Goal: Information Seeking & Learning: Learn about a topic

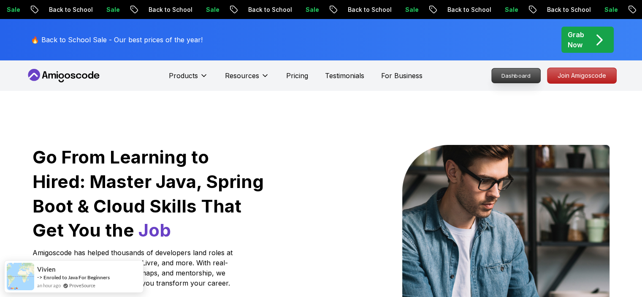
click at [522, 76] on p "Dashboard" at bounding box center [516, 75] width 49 height 14
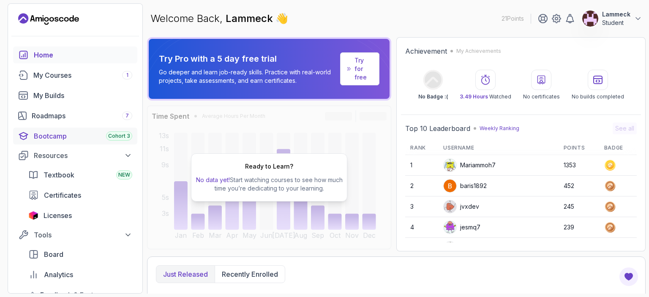
click at [62, 136] on div "Bootcamp Cohort 3" at bounding box center [83, 136] width 98 height 10
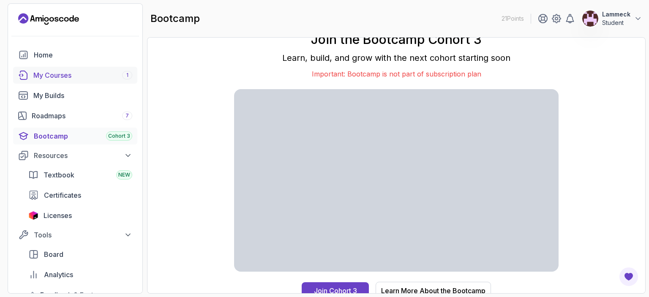
click at [52, 79] on div "My Courses 1" at bounding box center [82, 75] width 99 height 10
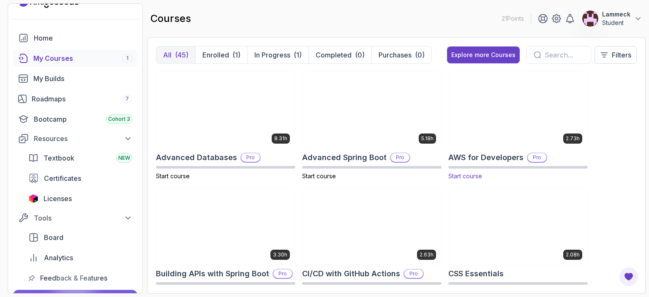
scroll to position [34, 0]
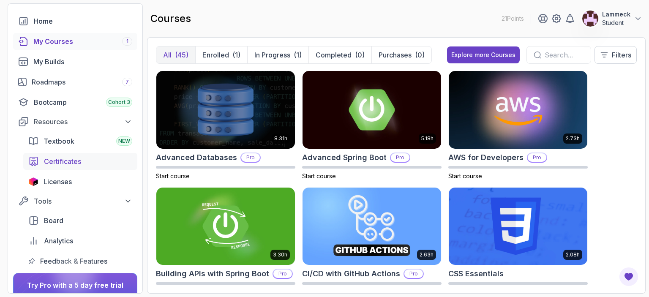
click at [64, 159] on span "Certificates" at bounding box center [62, 161] width 37 height 10
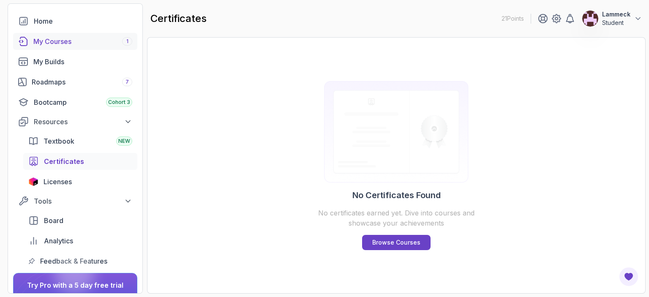
click at [54, 43] on div "My Courses 1" at bounding box center [82, 41] width 99 height 10
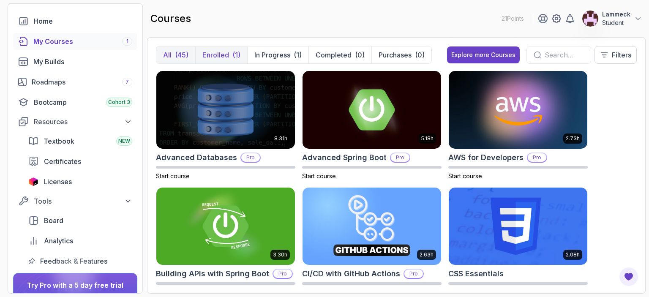
click at [211, 57] on p "Enrolled" at bounding box center [215, 55] width 27 height 10
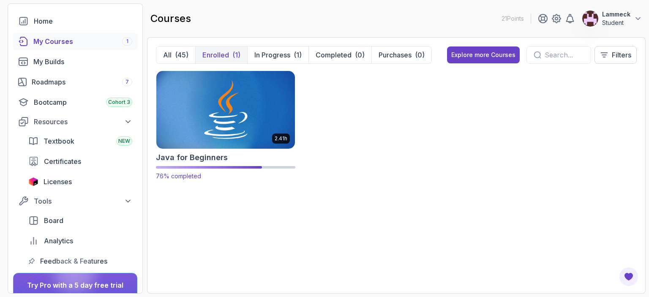
click at [220, 109] on img at bounding box center [225, 110] width 145 height 82
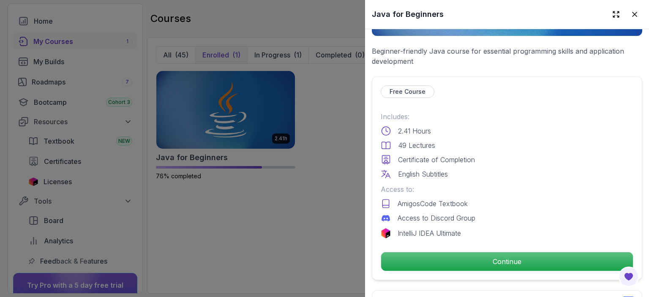
scroll to position [169, 0]
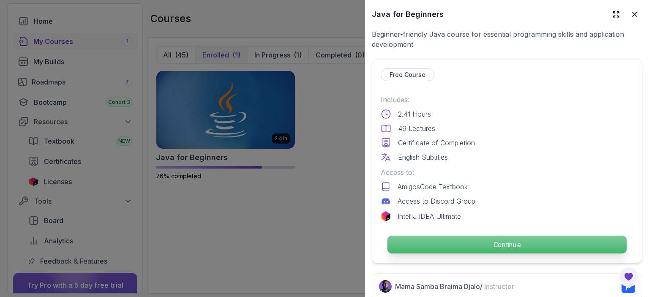
click at [539, 236] on p "Continue" at bounding box center [506, 245] width 239 height 18
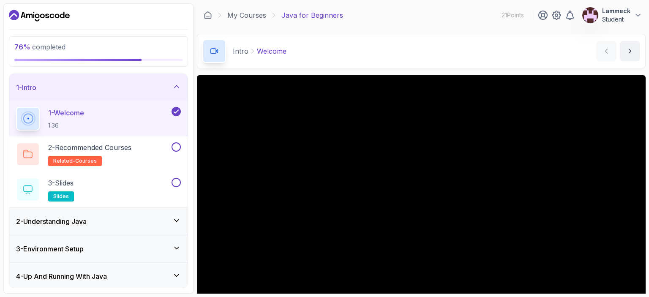
click at [365, 63] on div "Intro Welcome Welcome by nelson" at bounding box center [421, 51] width 449 height 35
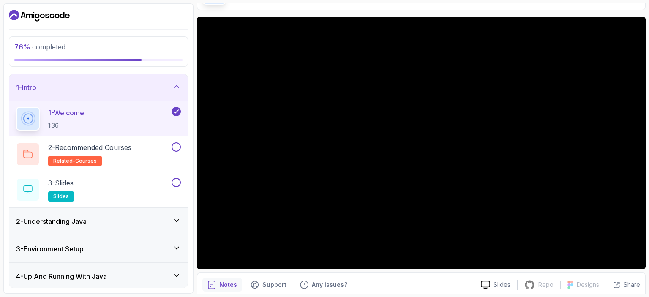
scroll to position [41, 0]
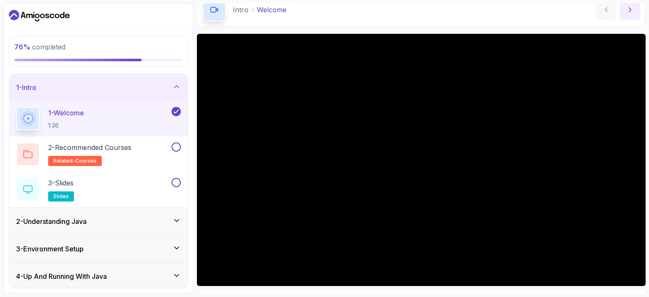
click at [630, 13] on icon "next content" at bounding box center [630, 9] width 8 height 8
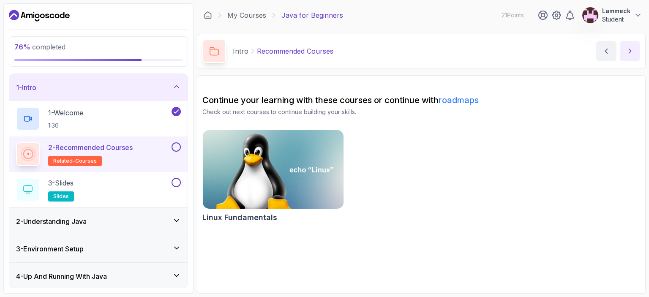
click at [630, 13] on button "Lammeck Student" at bounding box center [612, 15] width 60 height 17
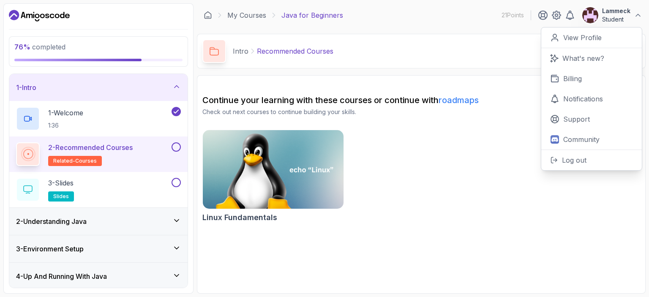
click at [437, 161] on div "Linux Fundamentals" at bounding box center [421, 178] width 438 height 96
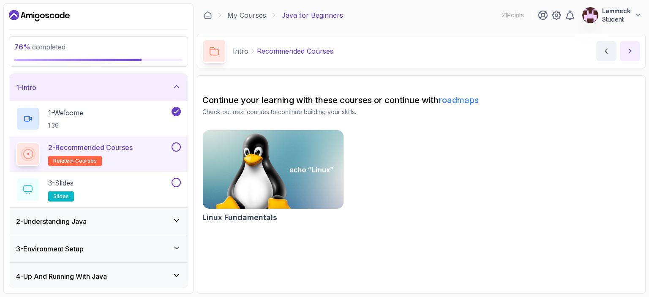
click at [627, 54] on icon "next content" at bounding box center [630, 51] width 8 height 8
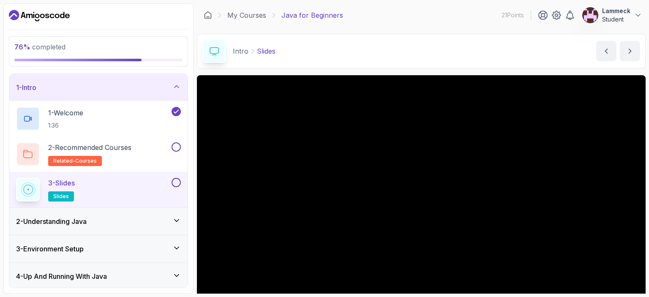
click at [642, 150] on section "76 % completed 1 - Intro 1 - Welcome 1:36 2 - Recommended Courses related-cours…" at bounding box center [324, 148] width 649 height 297
click at [623, 53] on button "next content" at bounding box center [630, 51] width 20 height 20
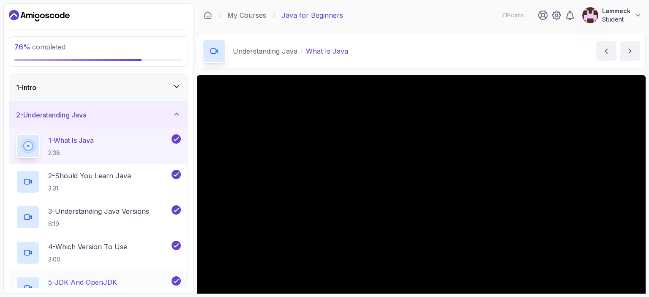
click at [80, 276] on div "5 - JDK And OpenJDK 3:34" at bounding box center [93, 288] width 154 height 24
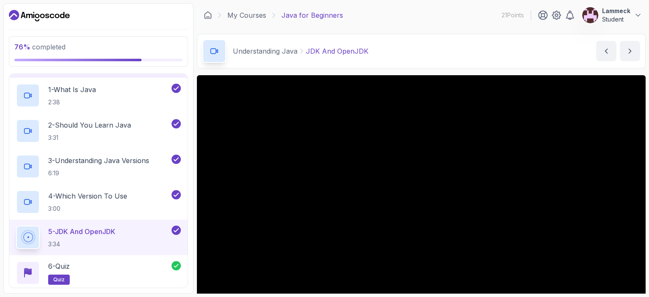
scroll to position [68, 0]
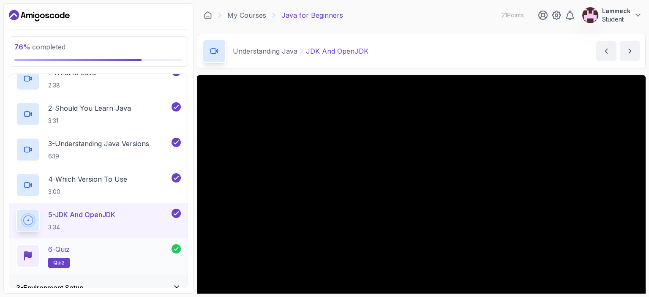
click at [61, 247] on p "6 - Quiz" at bounding box center [59, 249] width 22 height 10
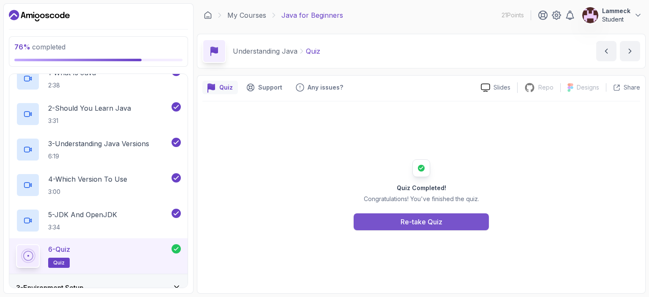
click at [447, 218] on button "Re-take Quiz" at bounding box center [421, 221] width 135 height 17
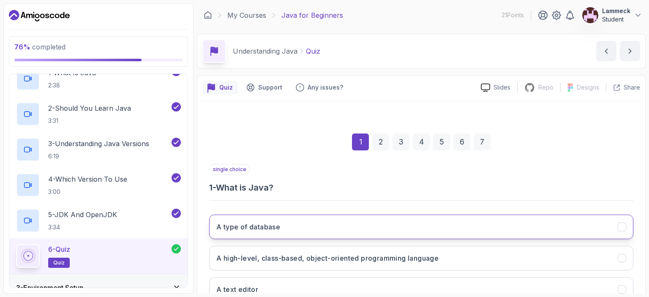
click at [333, 225] on button "A type of database" at bounding box center [421, 227] width 424 height 24
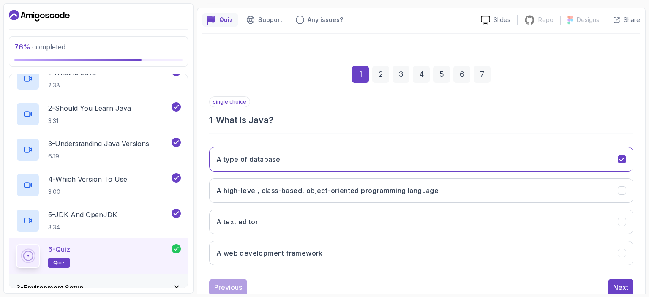
scroll to position [84, 0]
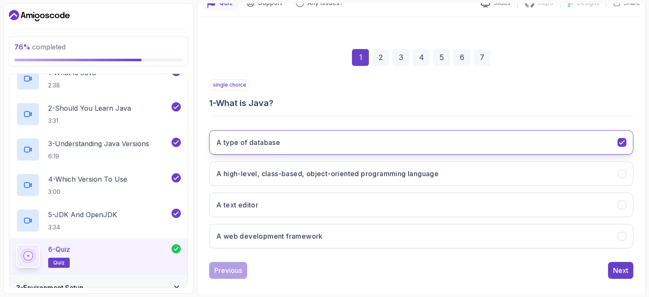
click at [624, 141] on icon "A type of database" at bounding box center [622, 143] width 8 height 8
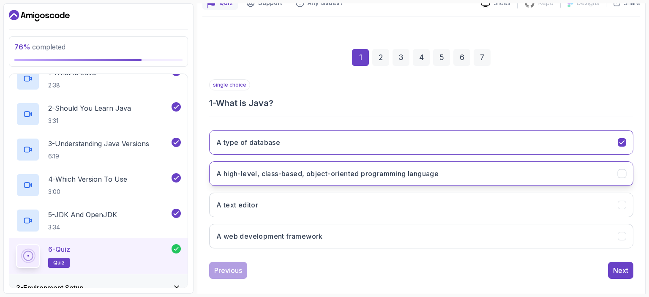
click at [381, 174] on h3 "A high-level, class-based, object-oriented programming language" at bounding box center [327, 174] width 222 height 10
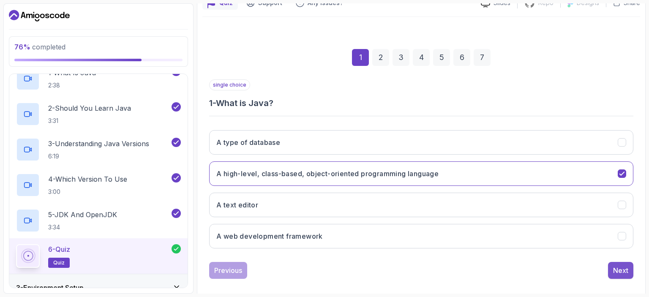
click at [621, 274] on button "Next" at bounding box center [620, 270] width 25 height 17
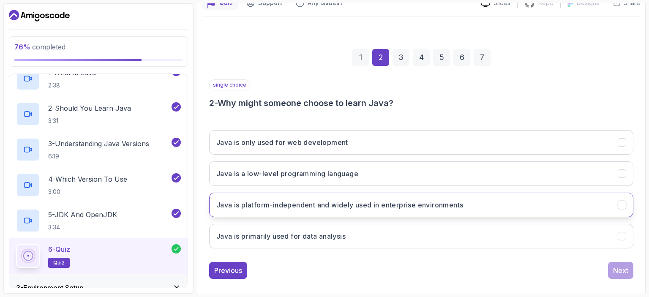
click at [354, 206] on h3 "Java is platform-independent and widely used in enterprise environments" at bounding box center [339, 205] width 247 height 10
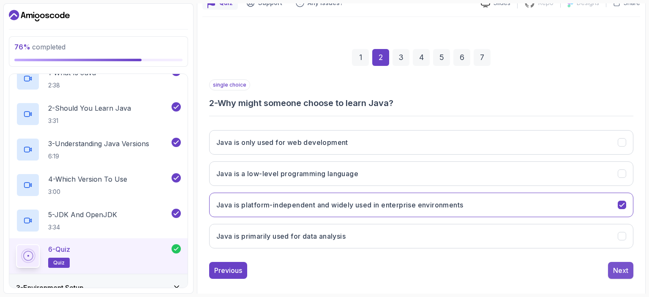
click at [629, 267] on button "Next" at bounding box center [620, 270] width 25 height 17
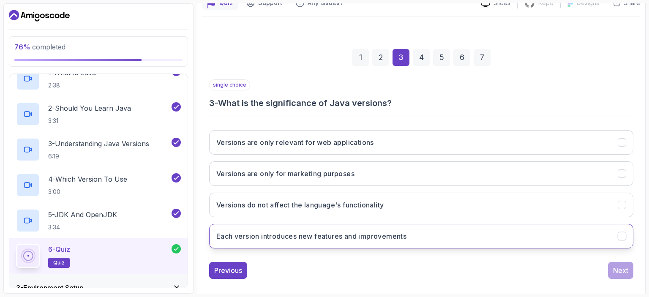
click at [328, 239] on h3 "Each version introduces new features and improvements" at bounding box center [311, 236] width 190 height 10
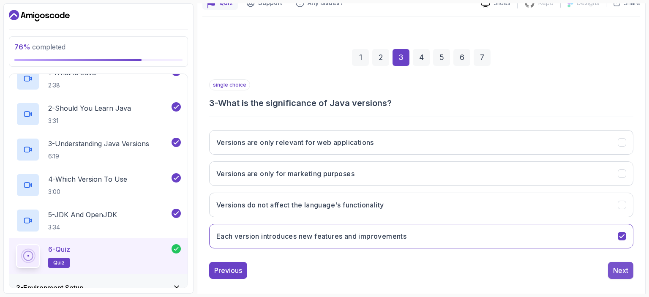
click at [624, 274] on div "Next" at bounding box center [620, 270] width 15 height 10
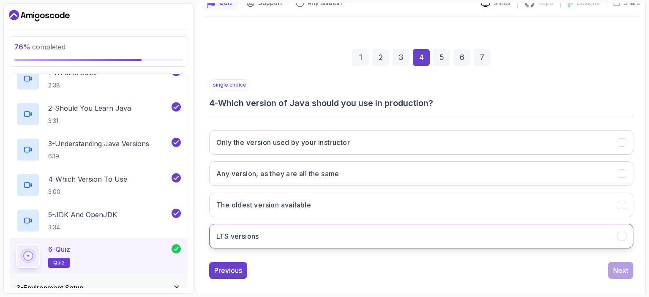
click at [259, 231] on h3 "LTS versions" at bounding box center [237, 236] width 43 height 10
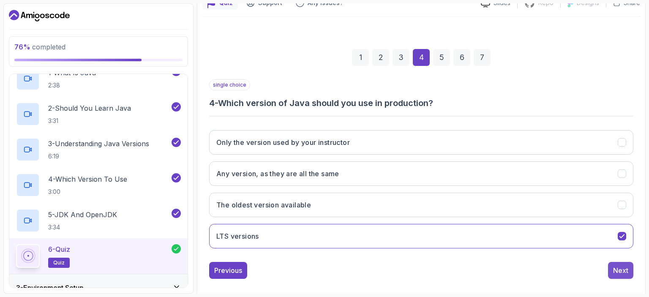
click at [622, 270] on div "Next" at bounding box center [620, 270] width 15 height 10
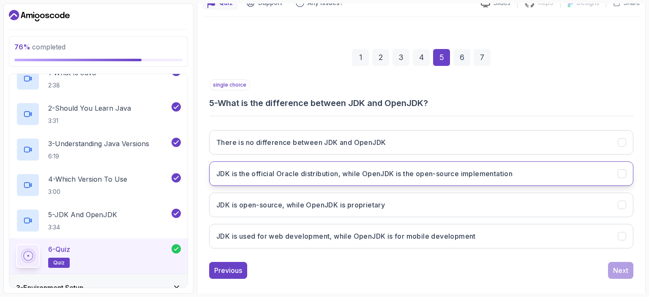
click at [526, 172] on button "JDK is the official Oracle distribution, while OpenJDK is the open-source imple…" at bounding box center [421, 173] width 424 height 24
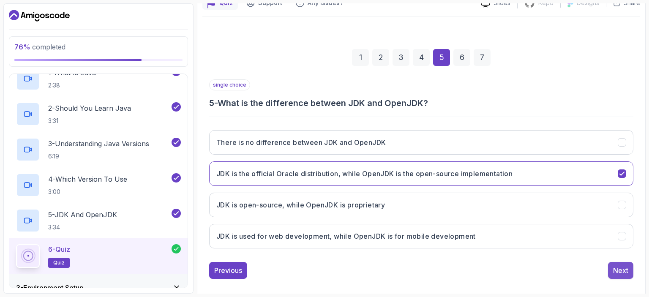
click at [619, 268] on div "Next" at bounding box center [620, 270] width 15 height 10
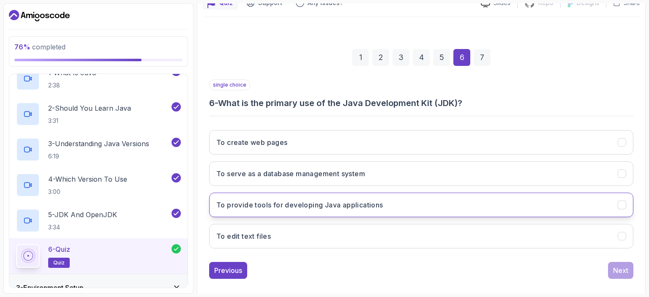
click at [380, 204] on h3 "To provide tools for developing Java applications" at bounding box center [299, 205] width 167 height 10
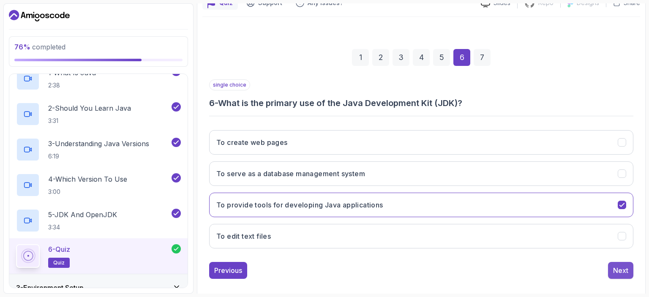
click at [620, 272] on div "Next" at bounding box center [620, 270] width 15 height 10
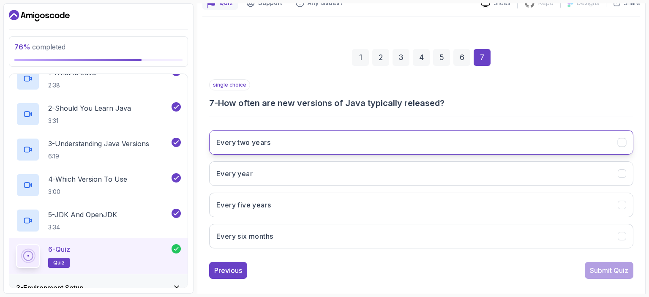
click at [260, 144] on h3 "Every two years" at bounding box center [243, 142] width 54 height 10
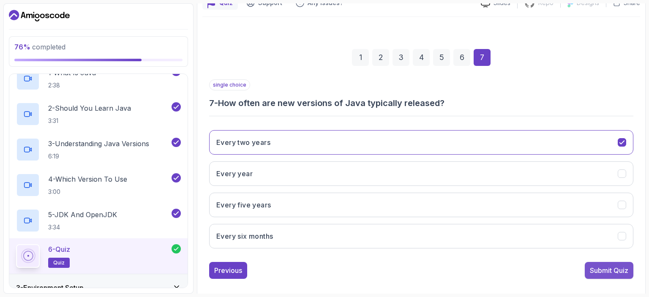
click at [622, 266] on div "Submit Quiz" at bounding box center [609, 270] width 38 height 10
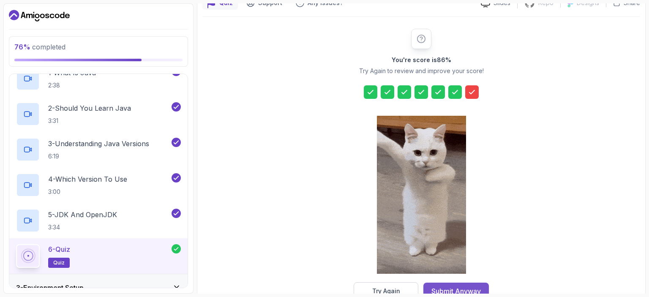
click at [478, 288] on div "Submit Anyway" at bounding box center [455, 291] width 49 height 10
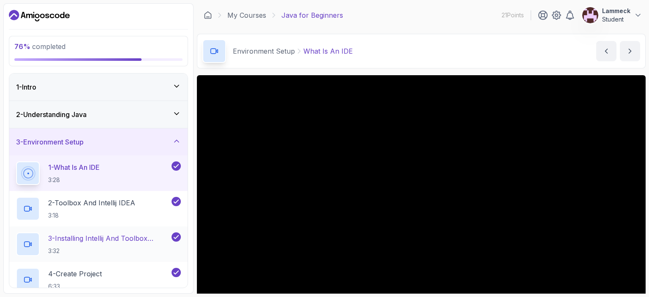
click at [91, 237] on p "3 - Installing Intellij And Toolbox Configuration" at bounding box center [109, 238] width 122 height 10
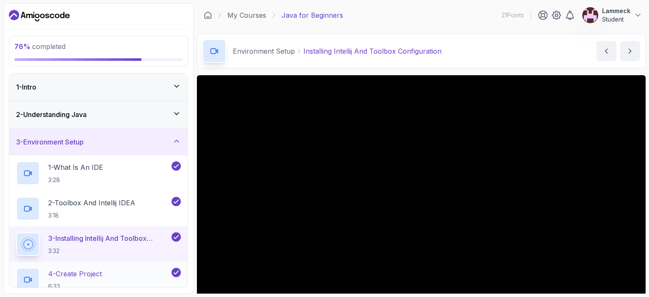
click at [82, 279] on h2 "4 - Create Project 6:33" at bounding box center [75, 280] width 54 height 22
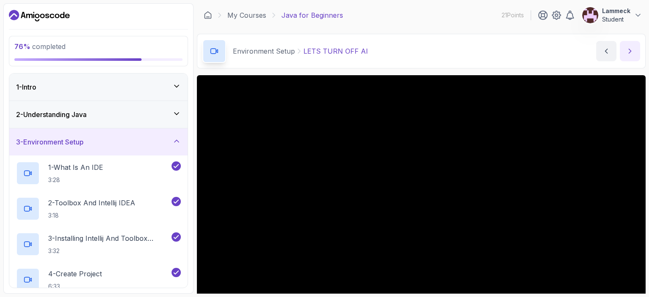
click at [628, 54] on icon "next content" at bounding box center [630, 51] width 8 height 8
click at [633, 56] on button "next content" at bounding box center [630, 51] width 20 height 20
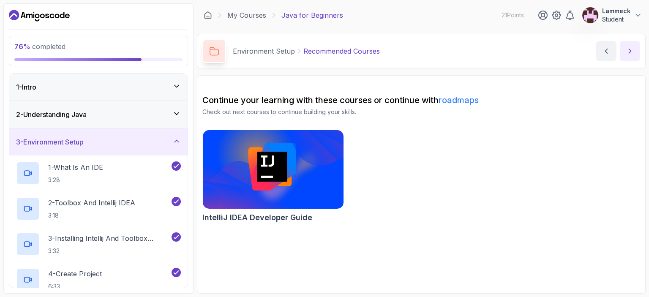
click at [633, 56] on button "next content" at bounding box center [630, 51] width 20 height 20
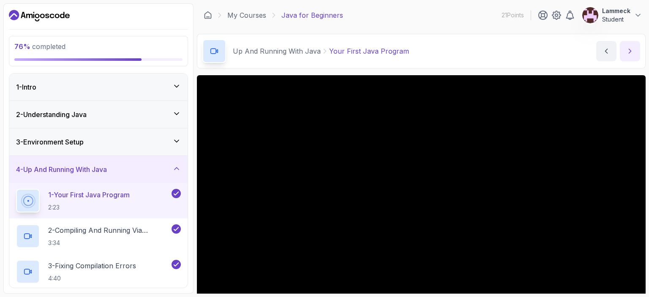
click at [626, 50] on icon "next content" at bounding box center [630, 51] width 8 height 8
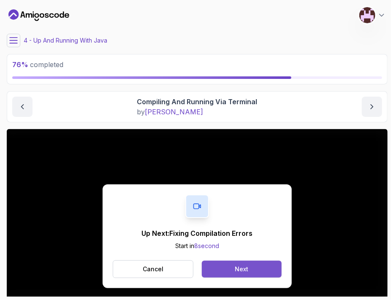
click at [240, 272] on div "Next" at bounding box center [242, 269] width 14 height 8
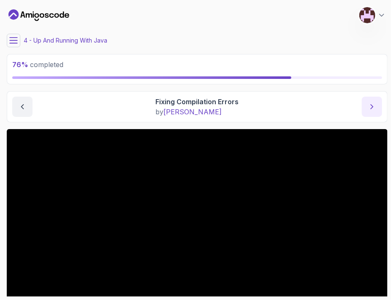
click at [373, 107] on icon "next content" at bounding box center [372, 107] width 8 height 8
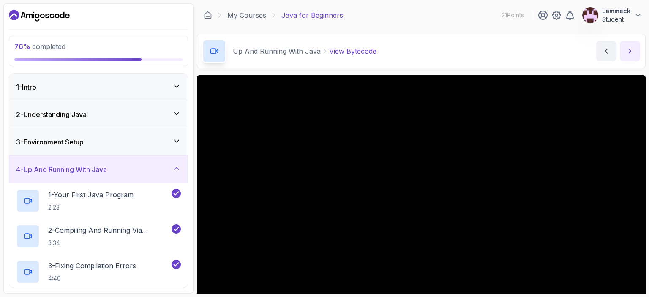
click at [629, 49] on icon "next content" at bounding box center [630, 51] width 8 height 8
click at [192, 167] on div "76 % completed 1 - Intro 2 - Understanding Java 3 - Environment Setup 4 - Up An…" at bounding box center [98, 148] width 190 height 290
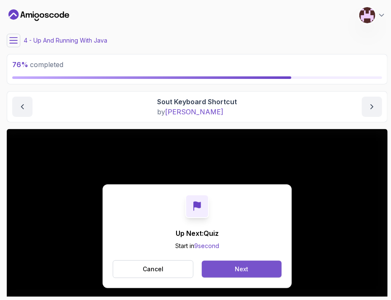
click at [231, 265] on button "Next" at bounding box center [242, 269] width 80 height 17
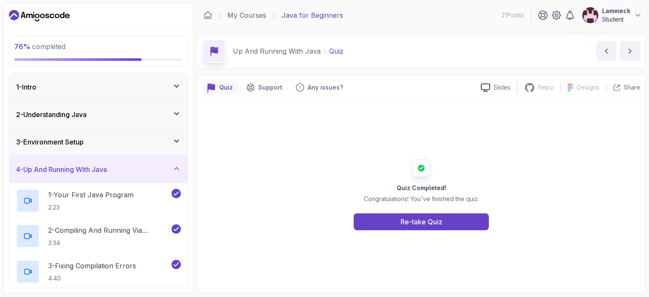
click at [180, 139] on icon at bounding box center [176, 141] width 8 height 8
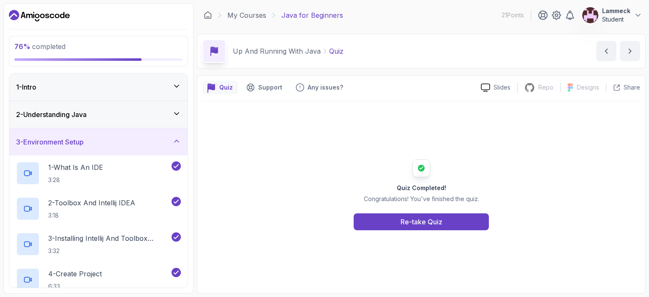
click at [179, 144] on icon at bounding box center [176, 141] width 8 height 8
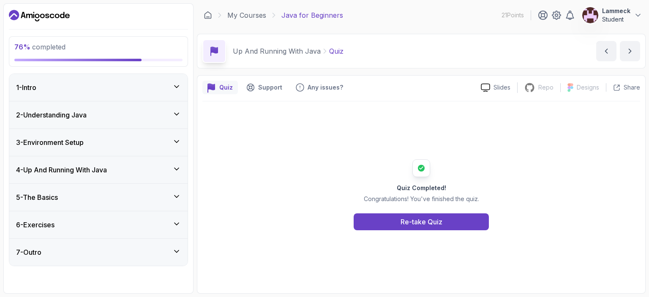
click at [172, 192] on div "5 - The Basics" at bounding box center [98, 197] width 165 height 10
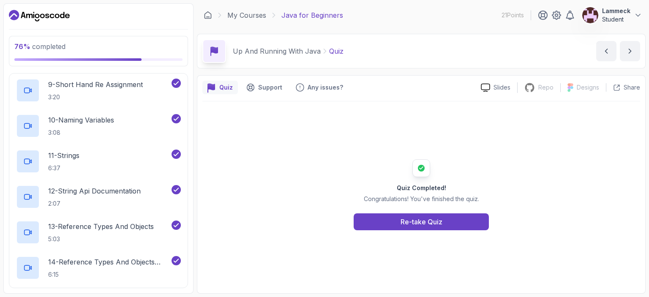
scroll to position [422, 0]
click at [79, 156] on p "11 - Strings" at bounding box center [63, 155] width 31 height 10
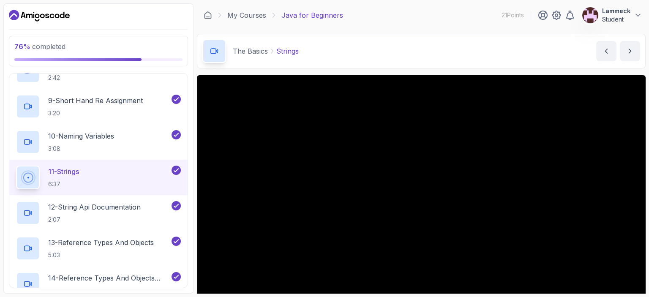
scroll to position [422, 0]
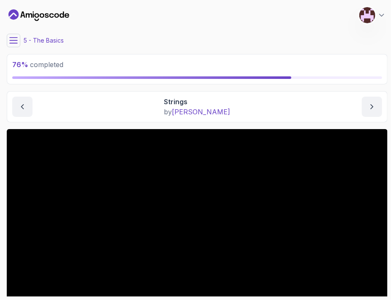
click at [269, 40] on div "5 - The Basics" at bounding box center [197, 41] width 381 height 14
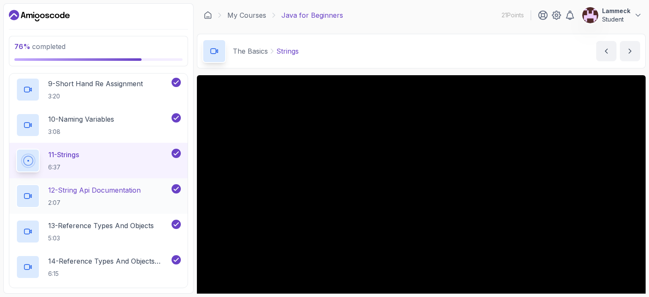
click at [110, 187] on p "12 - String Api Documentation" at bounding box center [94, 190] width 93 height 10
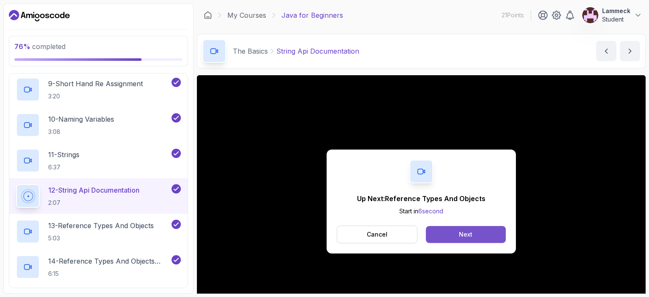
click at [453, 239] on button "Next" at bounding box center [466, 234] width 80 height 17
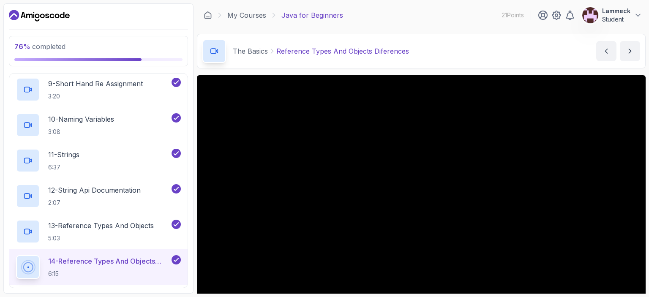
click at [642, 234] on section "76 % completed 1 - Intro 2 - Understanding Java 3 - Environment Setup 4 - Up An…" at bounding box center [324, 148] width 649 height 297
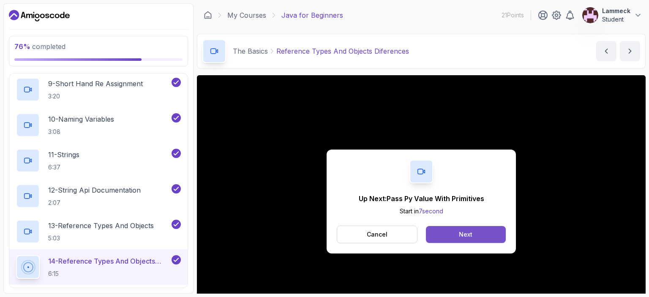
click at [483, 235] on button "Next" at bounding box center [466, 234] width 80 height 17
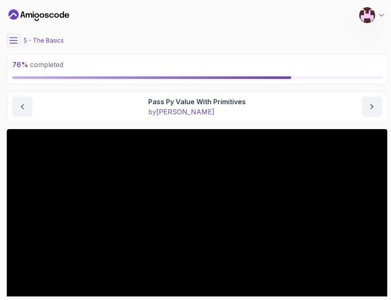
click at [243, 45] on div "5 - The Basics" at bounding box center [197, 41] width 381 height 14
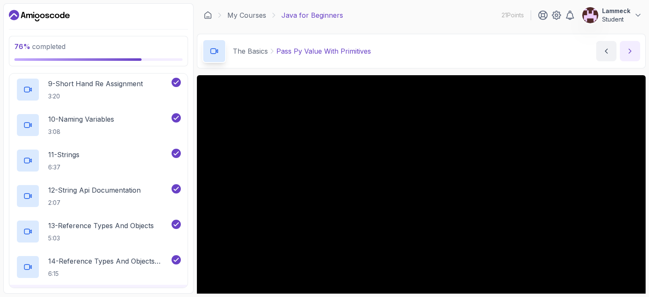
click at [626, 50] on icon "next content" at bounding box center [630, 51] width 8 height 8
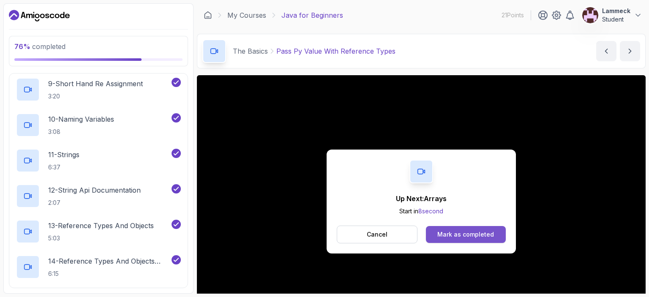
click at [440, 235] on div "Mark as completed" at bounding box center [465, 234] width 57 height 8
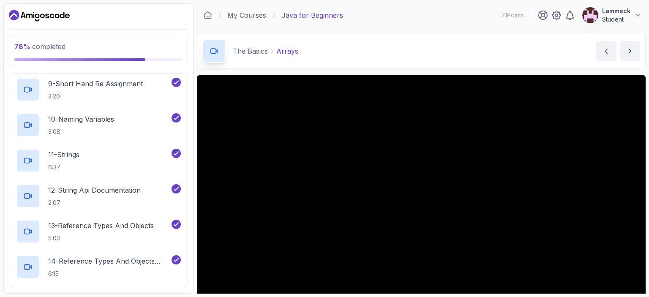
click at [191, 159] on div "78 % completed 1 - Intro 2 - Understanding Java 3 - Environment Setup 4 - Up An…" at bounding box center [98, 148] width 190 height 290
click at [191, 203] on div "78 % completed 1 - Intro 2 - Understanding Java 3 - Environment Setup 4 - Up An…" at bounding box center [98, 148] width 190 height 290
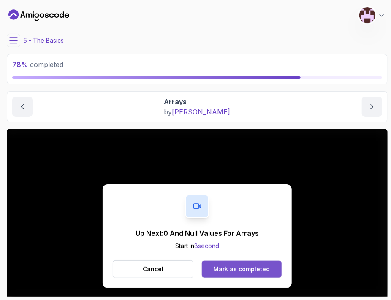
click at [251, 270] on div "Mark as completed" at bounding box center [241, 269] width 57 height 8
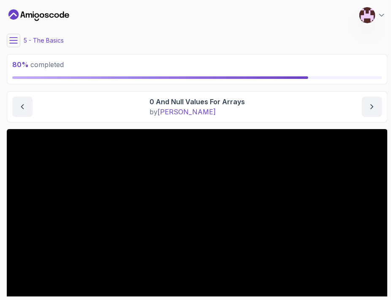
click at [268, 54] on div "80 % completed" at bounding box center [197, 69] width 381 height 30
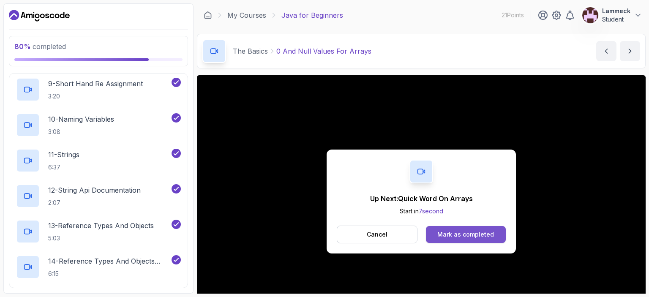
click at [440, 233] on div "Mark as completed" at bounding box center [465, 234] width 57 height 8
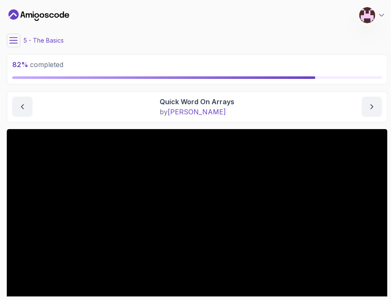
click at [389, 143] on section "82 % completed 1 - Intro 2 - Understanding Java 3 - Environment Setup 4 - Up An…" at bounding box center [195, 150] width 391 height 300
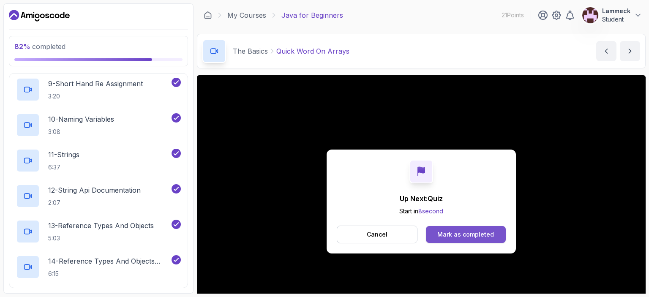
click at [463, 234] on div "Mark as completed" at bounding box center [465, 234] width 57 height 8
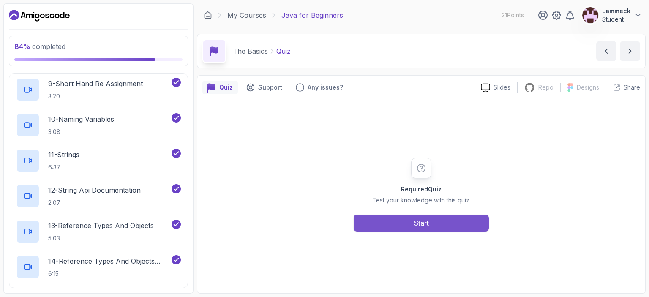
click at [441, 223] on button "Start" at bounding box center [421, 223] width 135 height 17
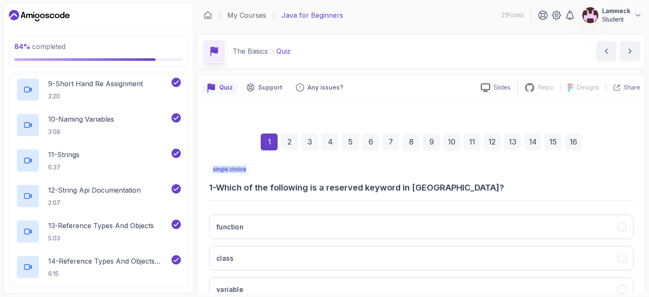
drag, startPoint x: 645, startPoint y: 155, endPoint x: 643, endPoint y: 168, distance: 12.8
click at [642, 168] on div "Quiz Support Any issues? Slides Repo Repository not available Designs Design no…" at bounding box center [421, 231] width 449 height 312
click at [642, 198] on section "84 % completed 1 - Intro 2 - Understanding Java 3 - Environment Setup 4 - Up An…" at bounding box center [324, 148] width 649 height 297
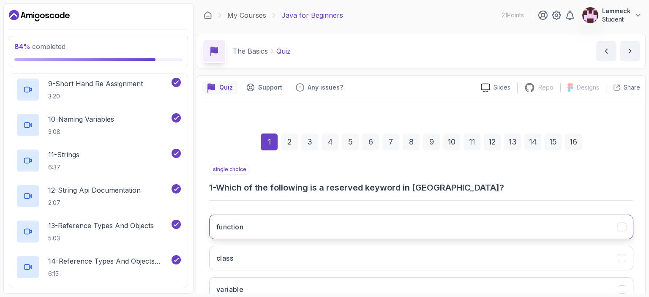
click at [596, 228] on button "function" at bounding box center [421, 227] width 424 height 24
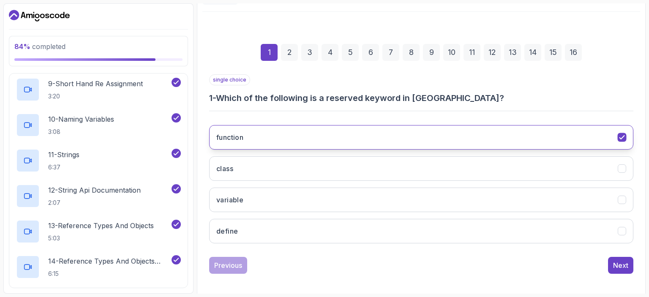
scroll to position [93, 0]
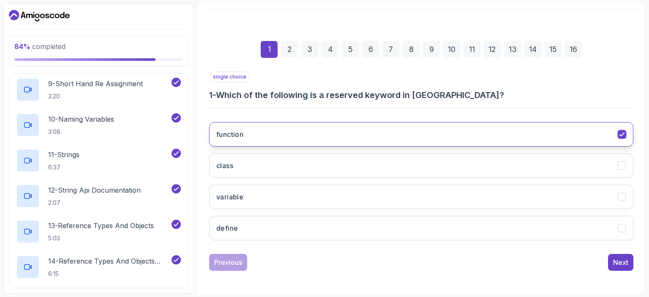
click at [624, 134] on icon "function" at bounding box center [622, 135] width 8 height 8
click at [618, 261] on div "Next" at bounding box center [620, 262] width 15 height 10
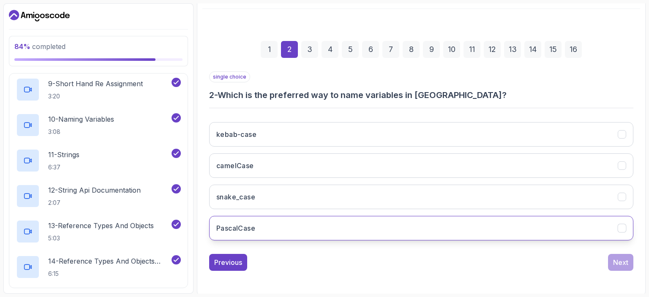
click at [341, 225] on button "PascalCase" at bounding box center [421, 228] width 424 height 24
click at [620, 266] on button "Next" at bounding box center [620, 262] width 25 height 17
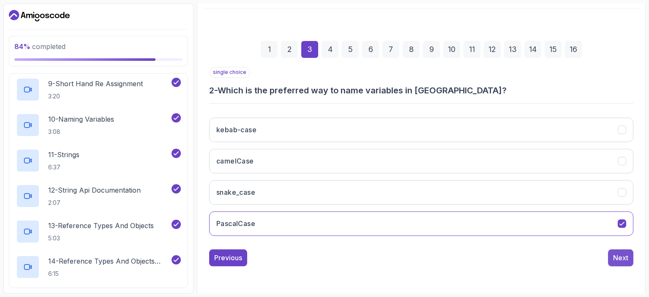
scroll to position [79, 0]
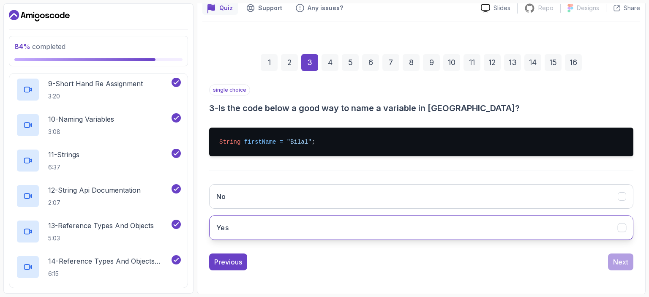
click at [375, 217] on button "Yes" at bounding box center [421, 227] width 424 height 24
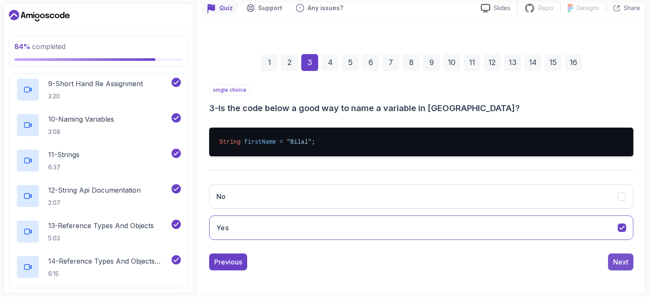
click at [615, 262] on div "Next" at bounding box center [620, 262] width 15 height 10
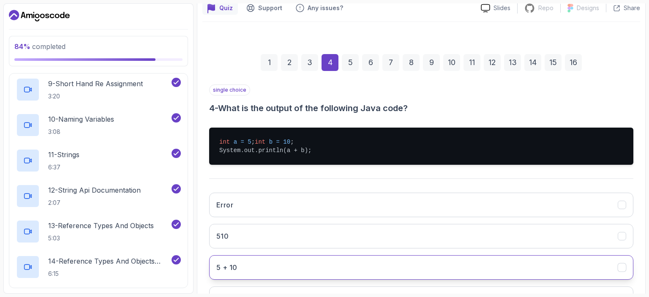
click at [599, 273] on button "5 + 10" at bounding box center [421, 267] width 424 height 24
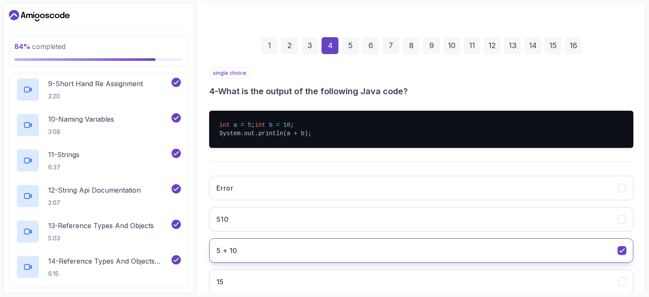
scroll to position [113, 0]
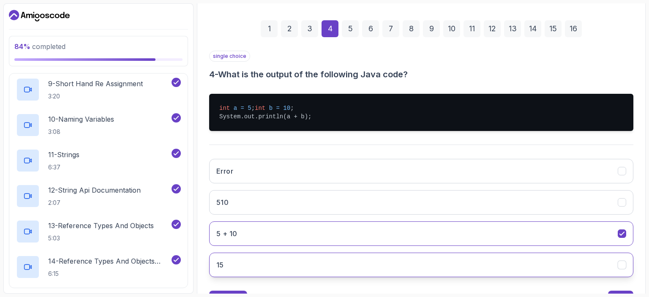
click at [621, 269] on icon "15" at bounding box center [622, 265] width 8 height 8
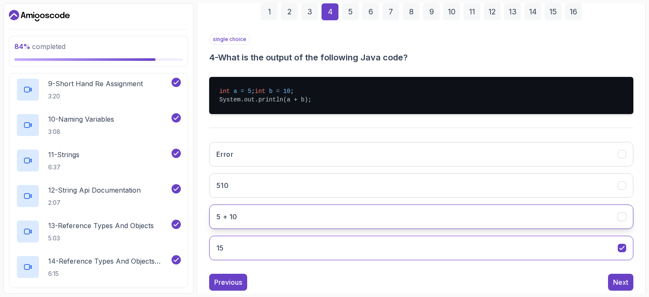
scroll to position [147, 0]
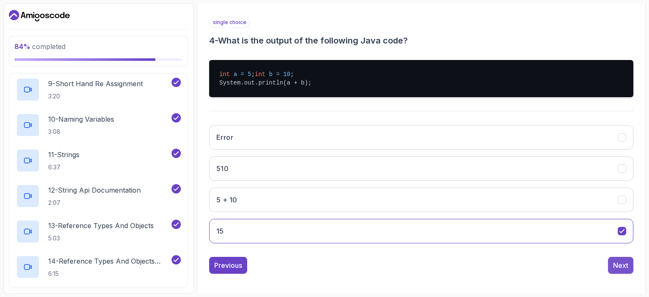
click at [621, 270] on div "Next" at bounding box center [620, 265] width 15 height 10
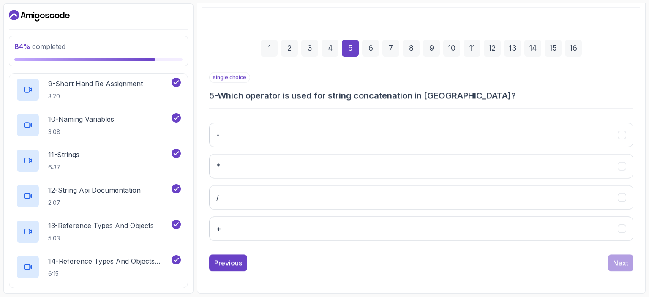
scroll to position [93, 0]
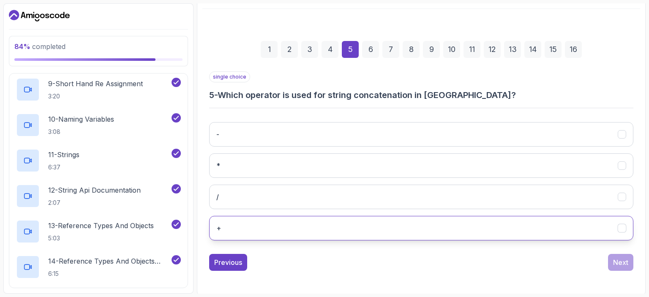
click at [229, 227] on button "+" at bounding box center [421, 228] width 424 height 24
click at [621, 261] on div "Next" at bounding box center [620, 262] width 15 height 10
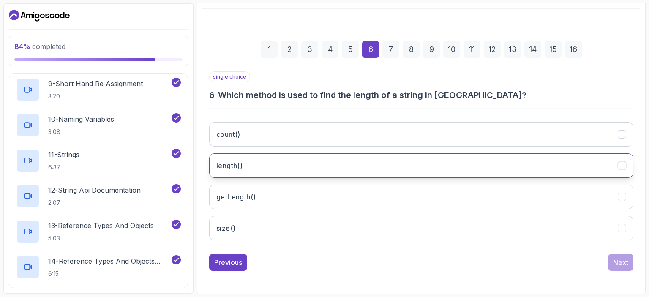
click at [231, 171] on button "length()" at bounding box center [421, 165] width 424 height 24
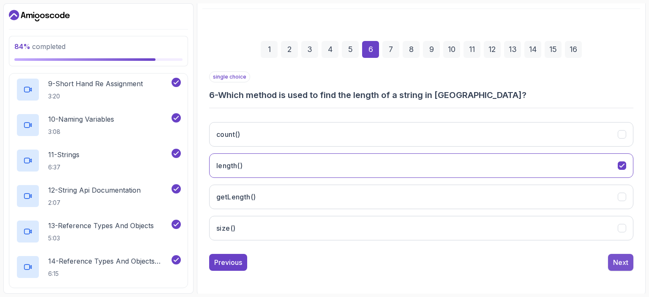
click at [615, 259] on div "Next" at bounding box center [620, 262] width 15 height 10
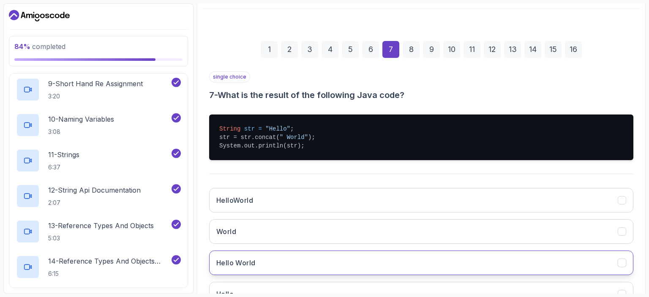
click at [229, 262] on h3 "Hello World" at bounding box center [235, 263] width 39 height 10
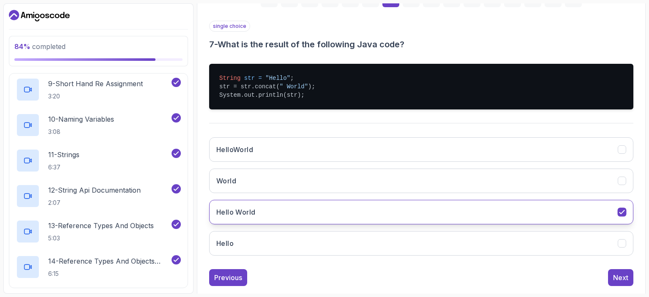
scroll to position [158, 0]
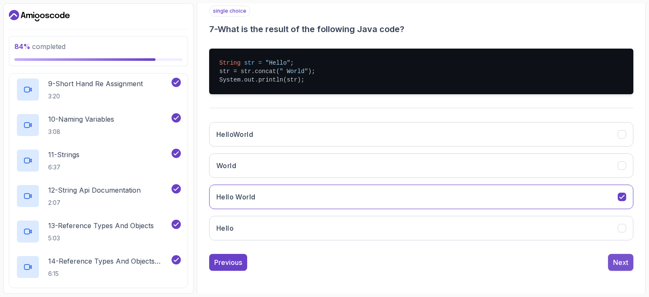
click at [621, 261] on div "Next" at bounding box center [620, 262] width 15 height 10
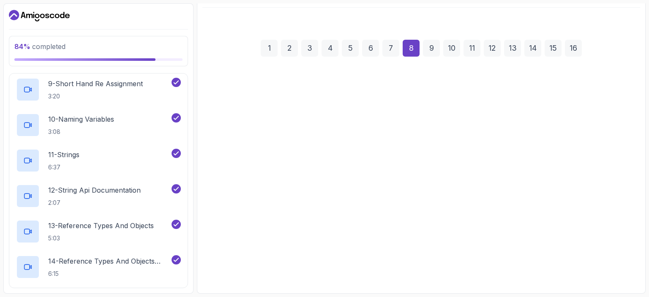
scroll to position [93, 0]
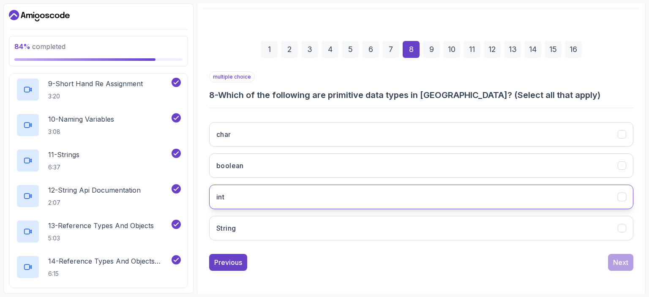
click at [254, 187] on button "int" at bounding box center [421, 197] width 424 height 24
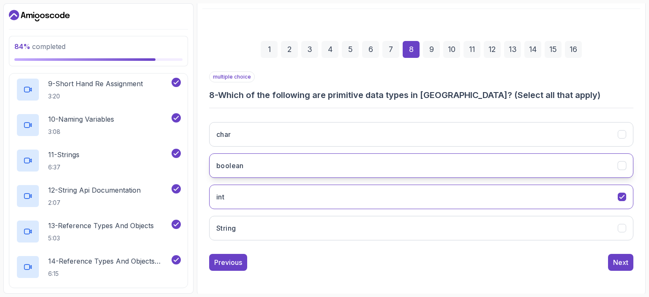
click at [492, 161] on button "boolean" at bounding box center [421, 165] width 424 height 24
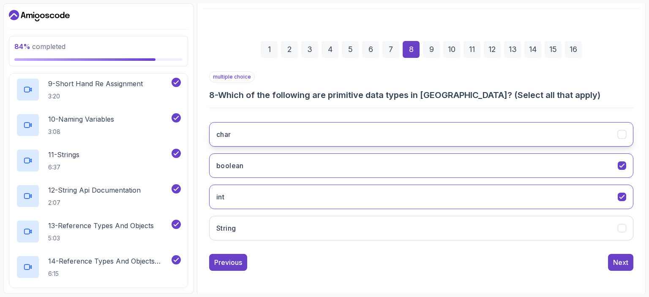
click at [518, 136] on button "char" at bounding box center [421, 134] width 424 height 24
click at [621, 264] on div "Next" at bounding box center [620, 262] width 15 height 10
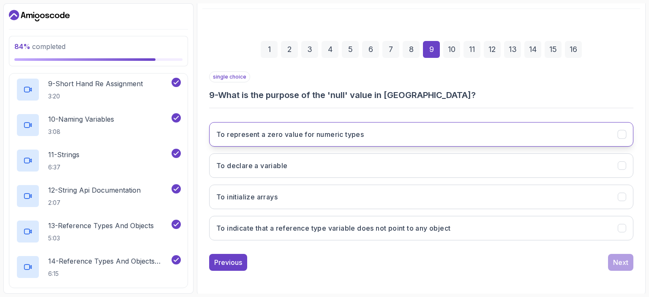
click at [362, 135] on h3 "To represent a zero value for numeric types" at bounding box center [289, 134] width 147 height 10
click at [617, 265] on div "Next" at bounding box center [620, 262] width 15 height 10
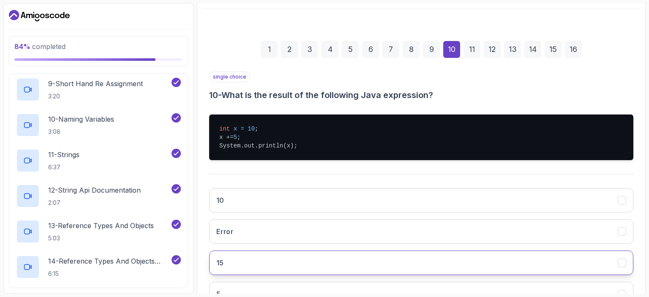
click at [228, 263] on button "15" at bounding box center [421, 262] width 424 height 24
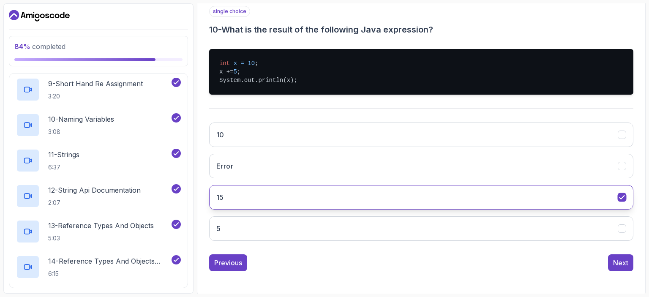
scroll to position [158, 0]
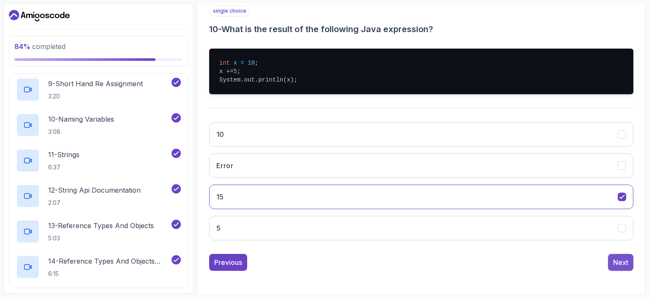
click at [614, 261] on div "Next" at bounding box center [620, 262] width 15 height 10
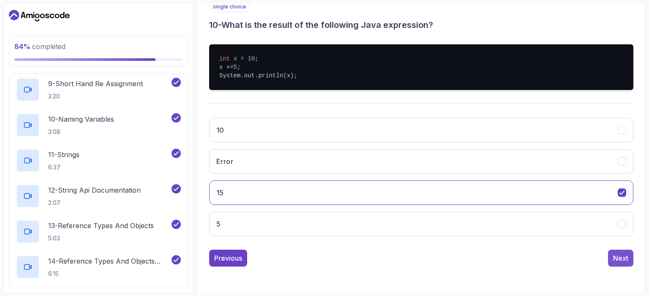
scroll to position [123, 0]
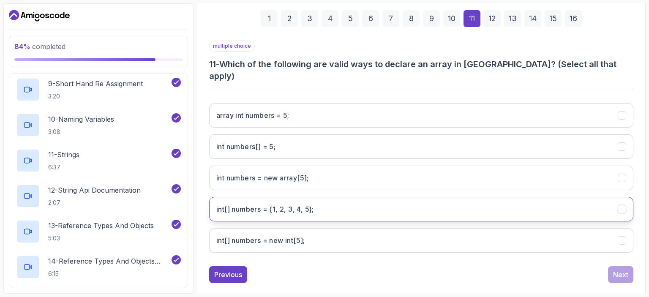
click at [285, 204] on h3 "int[] numbers = {1, 2, 3, 4, 5};" at bounding box center [265, 209] width 98 height 10
click at [622, 269] on div "Next" at bounding box center [620, 274] width 15 height 10
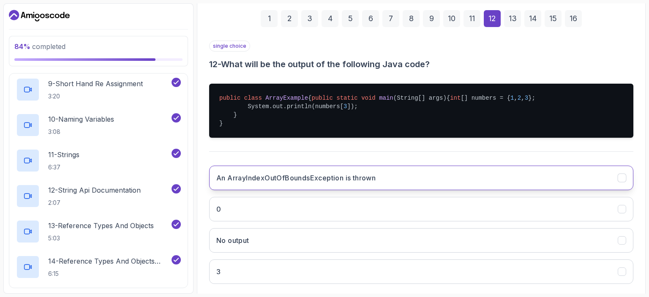
click at [315, 183] on h3 "An ArrayIndexOutOfBoundsException is thrown" at bounding box center [295, 178] width 159 height 10
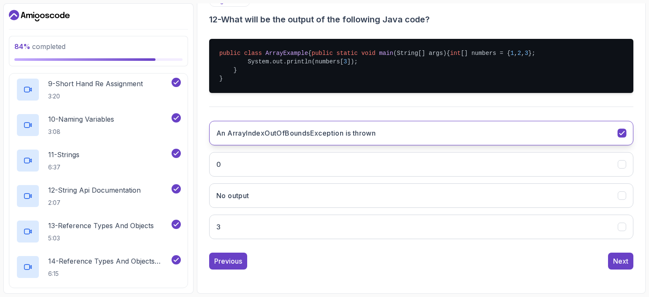
scroll to position [184, 0]
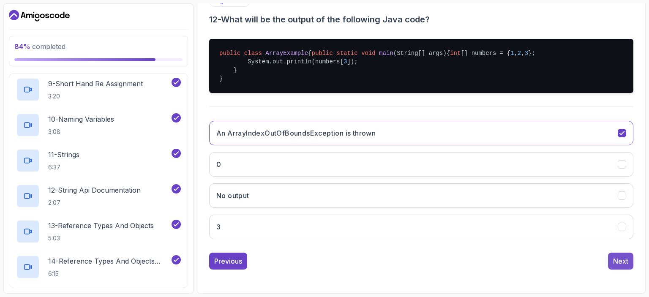
click at [614, 258] on div "Next" at bounding box center [620, 261] width 15 height 10
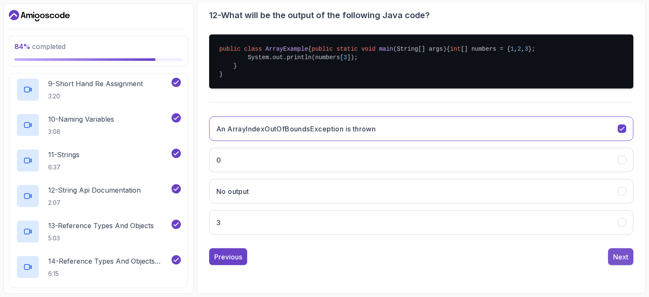
scroll to position [93, 0]
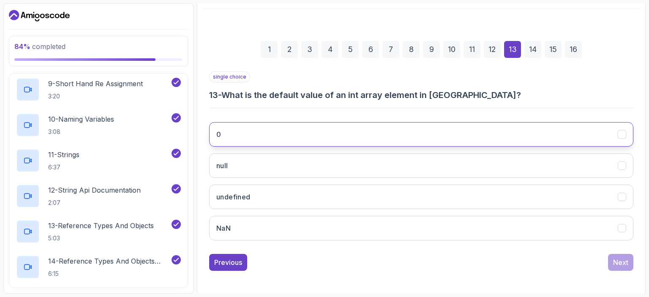
click at [336, 130] on button "0" at bounding box center [421, 134] width 424 height 24
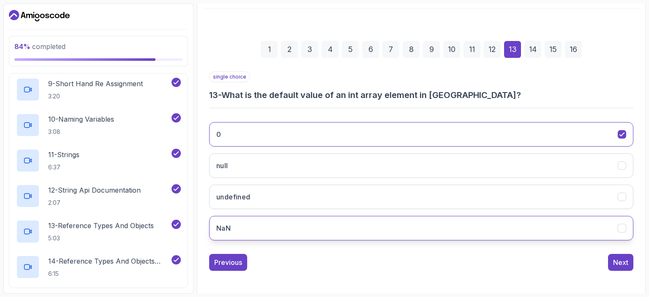
click at [231, 229] on button "NaN" at bounding box center [421, 228] width 424 height 24
click at [243, 130] on button "0" at bounding box center [421, 134] width 424 height 24
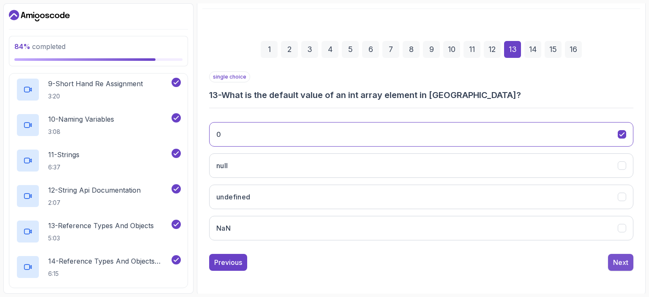
click at [621, 262] on div "Next" at bounding box center [620, 262] width 15 height 10
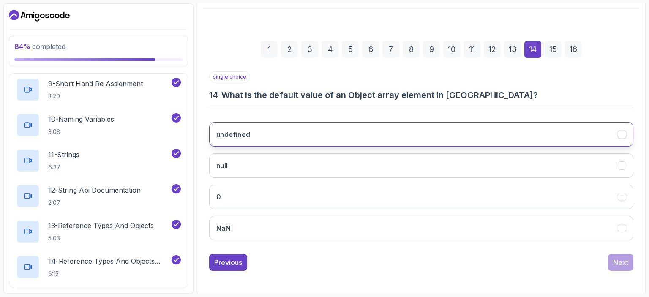
click at [277, 139] on button "undefined" at bounding box center [421, 134] width 424 height 24
click at [620, 267] on button "Next" at bounding box center [620, 262] width 25 height 17
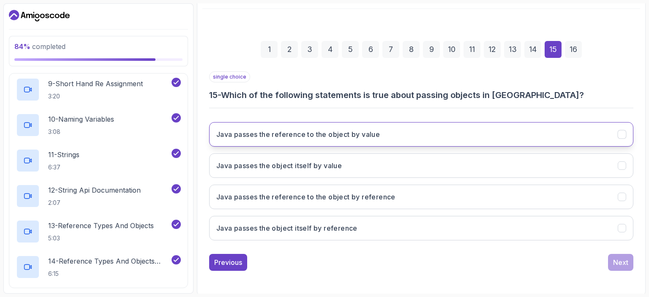
click at [361, 136] on h3 "Java passes the reference to the object by value" at bounding box center [297, 134] width 163 height 10
click at [622, 264] on div "Next" at bounding box center [620, 262] width 15 height 10
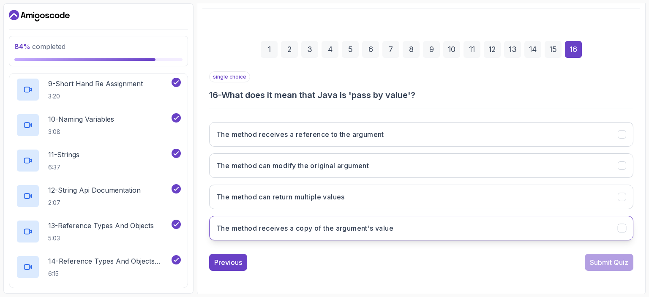
click at [306, 229] on h3 "The method receives a copy of the argument's value" at bounding box center [304, 228] width 177 height 10
click at [612, 263] on div "Submit Quiz" at bounding box center [609, 262] width 38 height 10
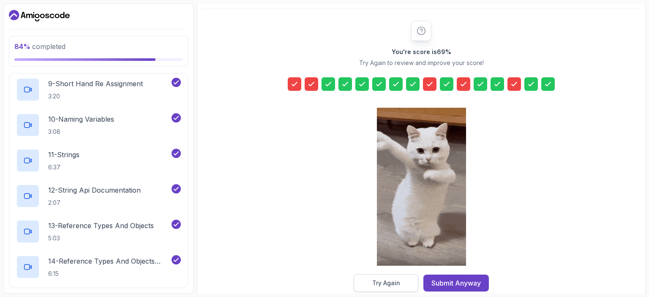
click at [393, 282] on div "Try Again" at bounding box center [386, 283] width 28 height 8
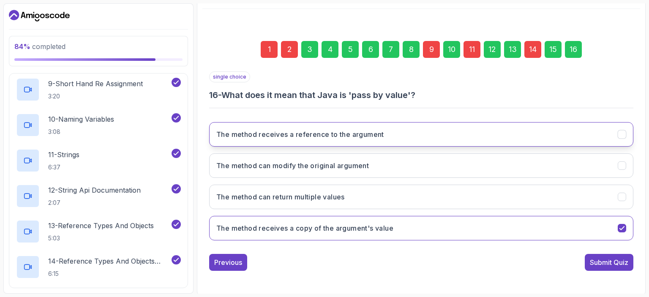
click at [348, 132] on h3 "The method receives a reference to the argument" at bounding box center [300, 134] width 168 height 10
click at [614, 267] on button "Submit Quiz" at bounding box center [609, 262] width 49 height 17
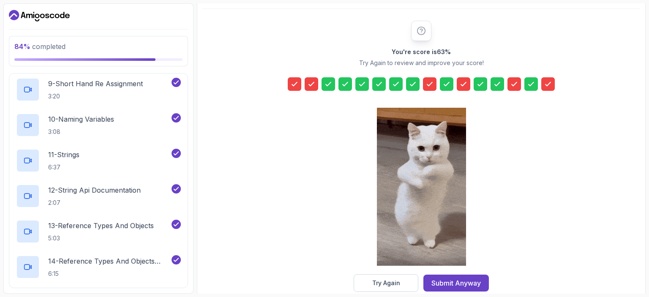
scroll to position [107, 0]
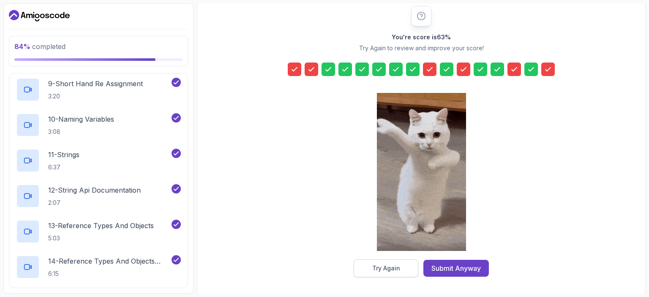
click at [397, 268] on div "Try Again" at bounding box center [386, 268] width 28 height 8
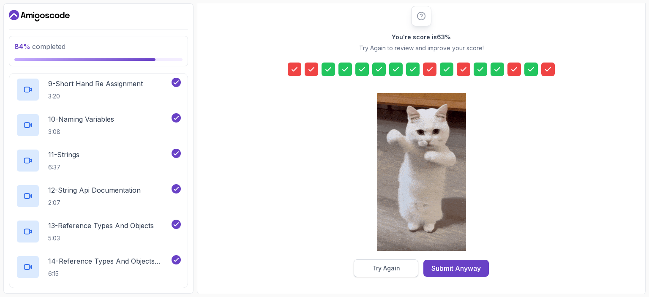
scroll to position [93, 0]
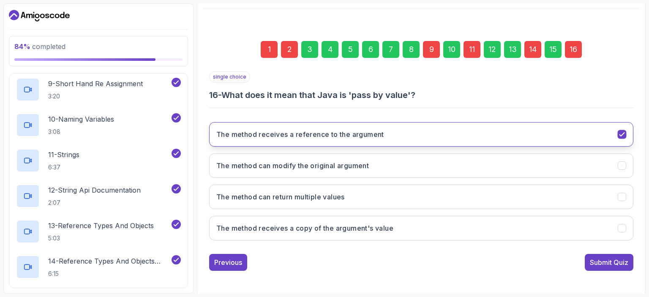
click at [624, 136] on icon "The method receives a reference to the argument" at bounding box center [622, 135] width 8 height 8
click at [622, 131] on icon "The method receives a reference to the argument" at bounding box center [622, 135] width 8 height 8
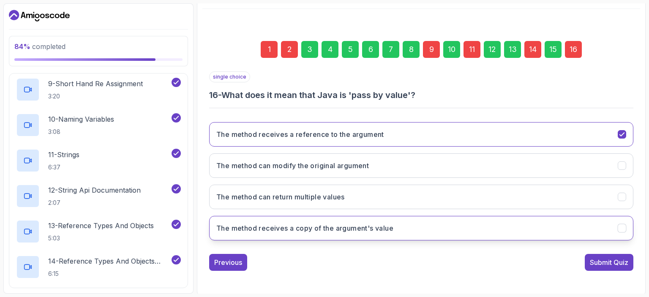
click at [621, 224] on icon "The method receives a copy of the argument's value" at bounding box center [622, 228] width 8 height 8
click at [601, 259] on div "Submit Quiz" at bounding box center [609, 262] width 38 height 10
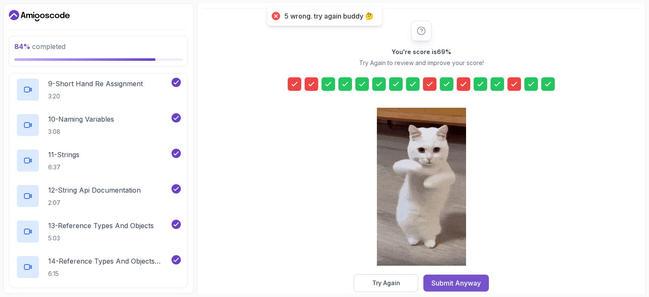
click at [442, 282] on div "Submit Anyway" at bounding box center [455, 283] width 49 height 10
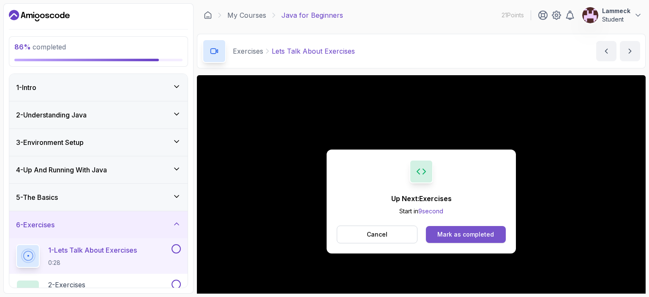
click at [479, 237] on div "Mark as completed" at bounding box center [465, 234] width 57 height 8
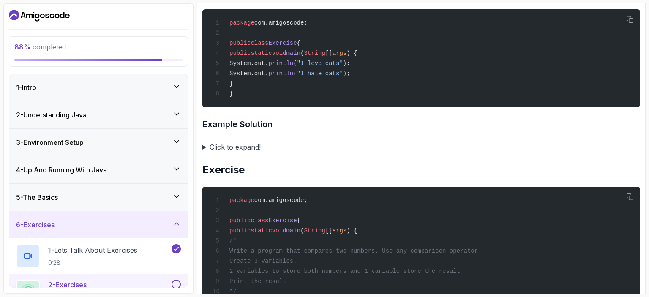
scroll to position [456, 0]
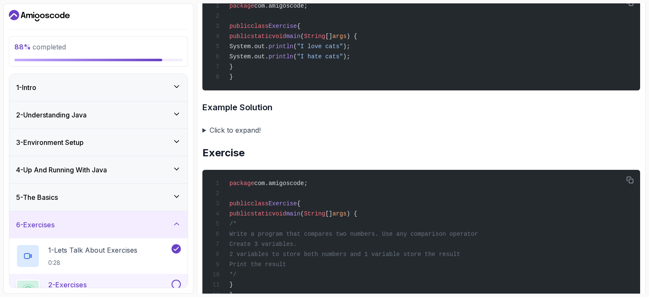
click at [211, 128] on summary "Click to expand!" at bounding box center [421, 130] width 438 height 12
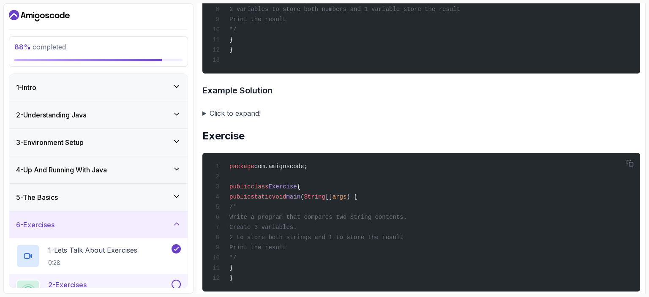
scroll to position [811, 0]
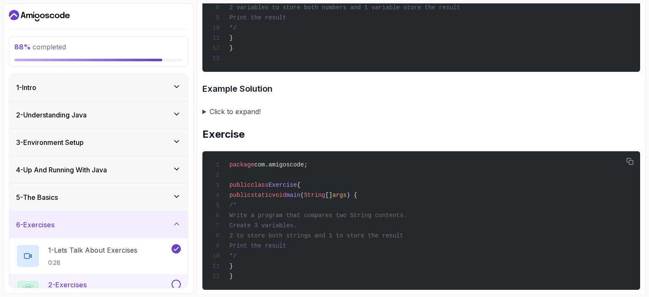
click at [204, 109] on summary "Click to expand!" at bounding box center [421, 112] width 438 height 12
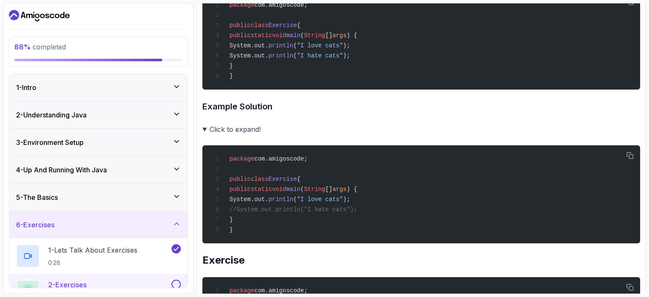
scroll to position [473, 0]
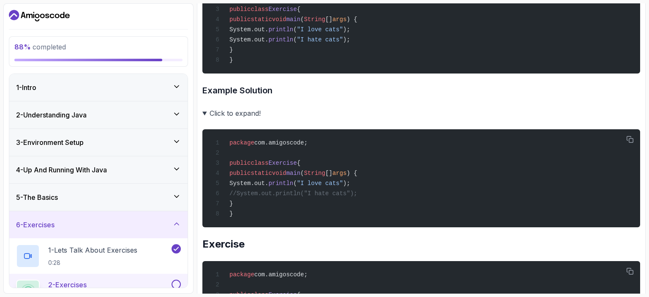
click at [206, 112] on summary "Click to expand!" at bounding box center [421, 113] width 438 height 12
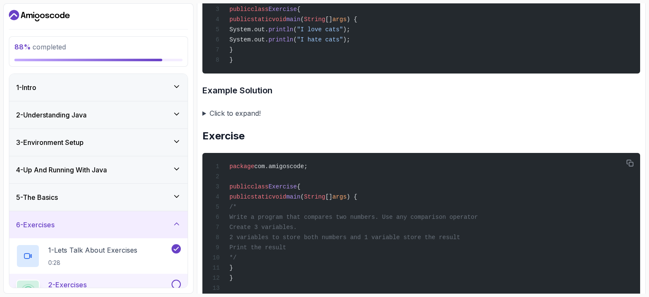
click at [206, 112] on summary "Click to expand!" at bounding box center [421, 113] width 438 height 12
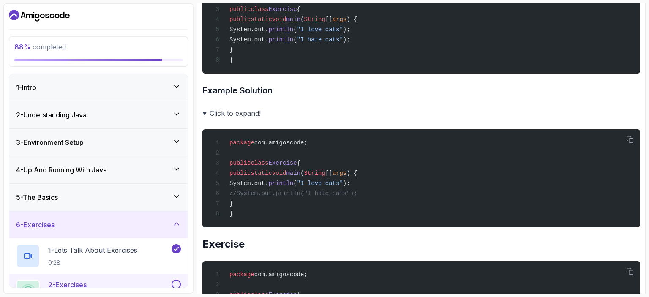
click at [205, 112] on summary "Click to expand!" at bounding box center [421, 113] width 438 height 12
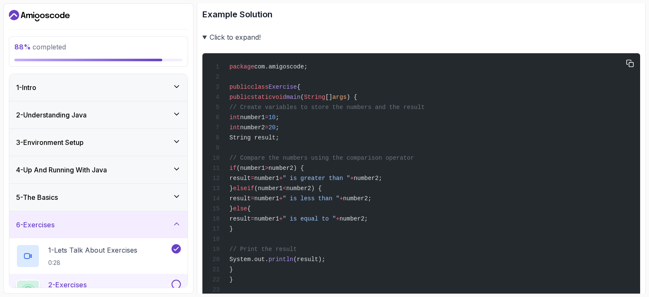
scroll to position [794, 0]
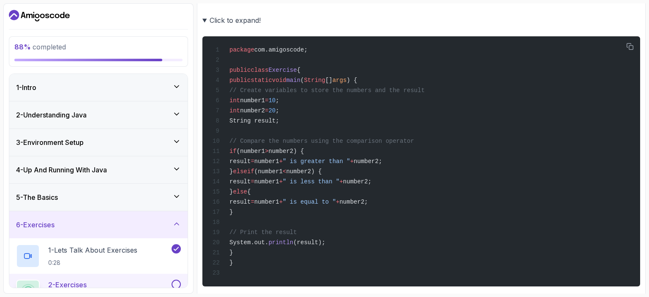
click at [204, 20] on summary "Click to expand!" at bounding box center [421, 20] width 438 height 12
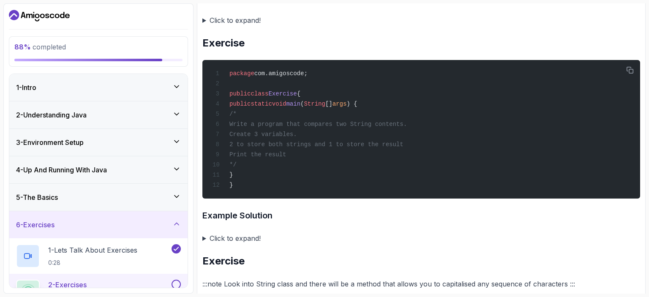
click at [203, 235] on summary "Click to expand!" at bounding box center [421, 238] width 438 height 12
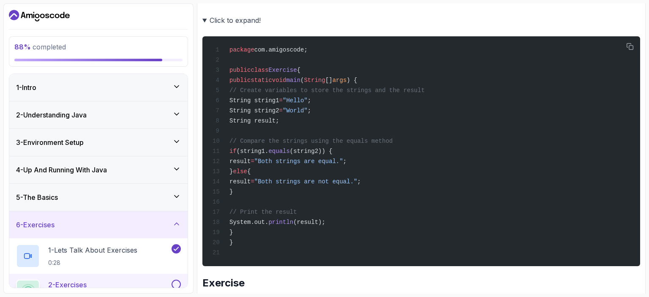
scroll to position [1014, 0]
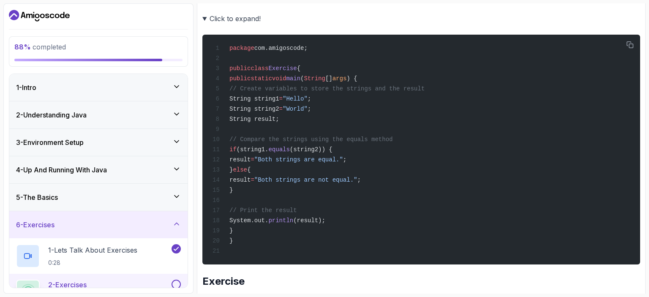
click at [203, 16] on summary "Click to expand!" at bounding box center [421, 19] width 438 height 12
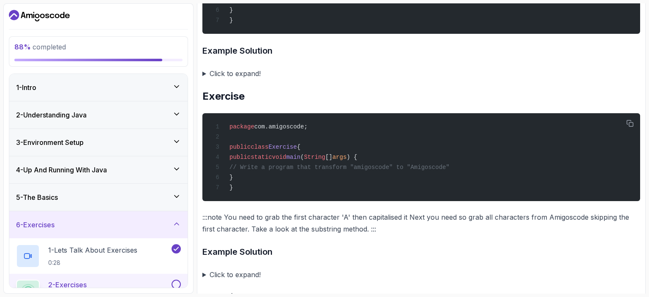
scroll to position [1149, 0]
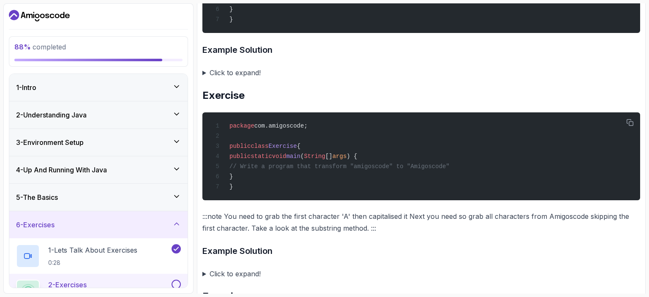
click at [204, 271] on summary "Click to expand!" at bounding box center [421, 274] width 438 height 12
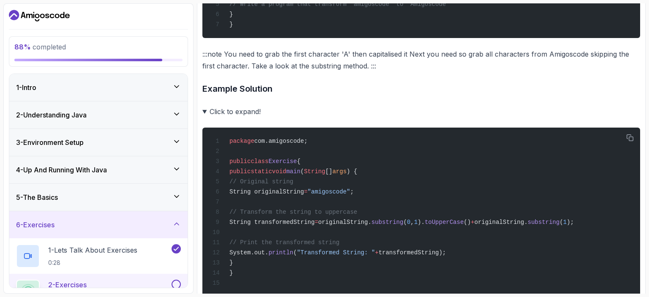
scroll to position [1335, 0]
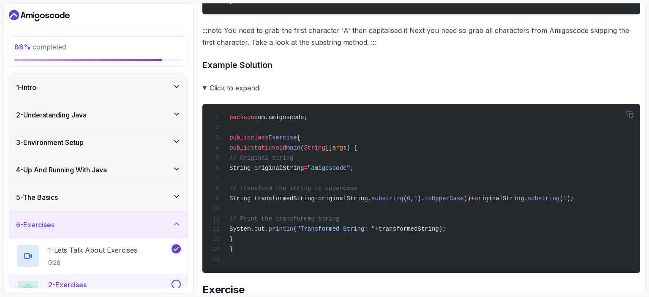
click at [204, 86] on summary "Click to expand!" at bounding box center [421, 88] width 438 height 12
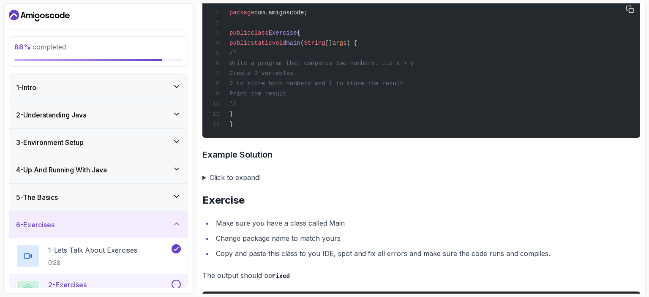
scroll to position [1470, 0]
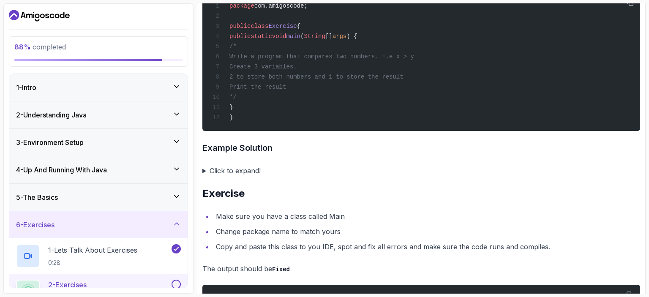
click at [202, 169] on summary "Click to expand!" at bounding box center [421, 171] width 438 height 12
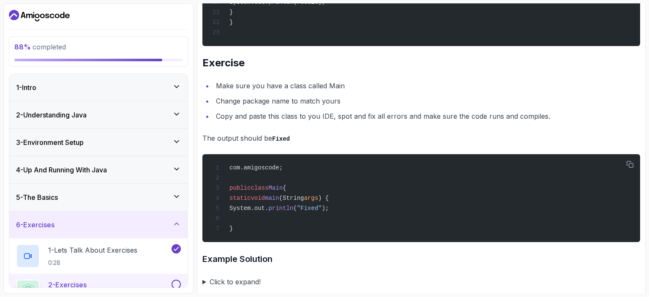
scroll to position [1870, 0]
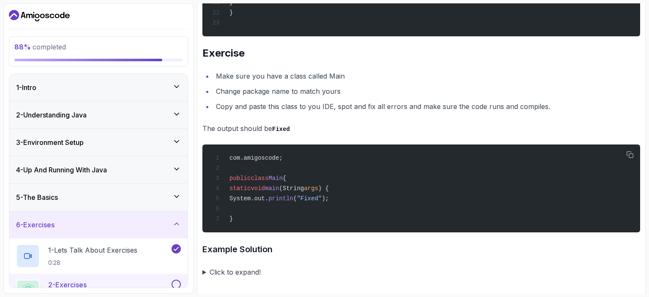
click at [203, 270] on summary "Click to expand!" at bounding box center [421, 272] width 438 height 12
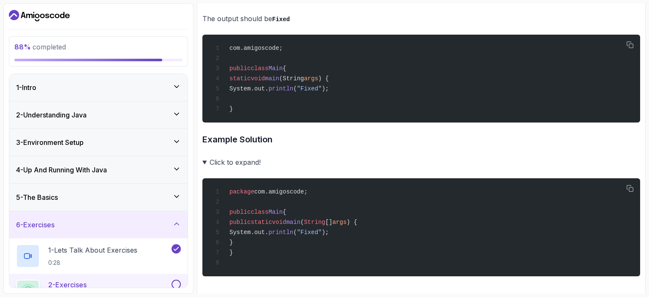
scroll to position [1989, 0]
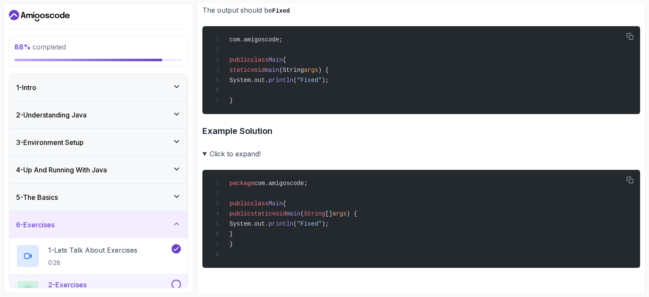
click at [173, 282] on button at bounding box center [175, 284] width 9 height 9
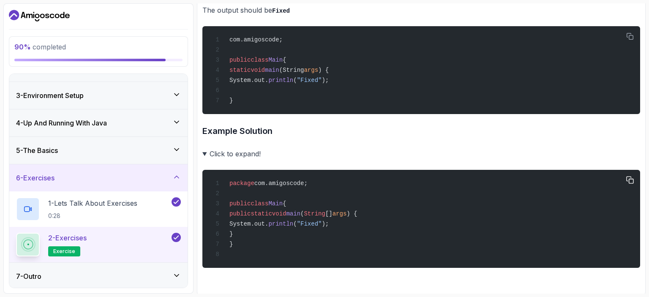
scroll to position [48, 0]
click at [178, 272] on icon at bounding box center [176, 274] width 8 height 8
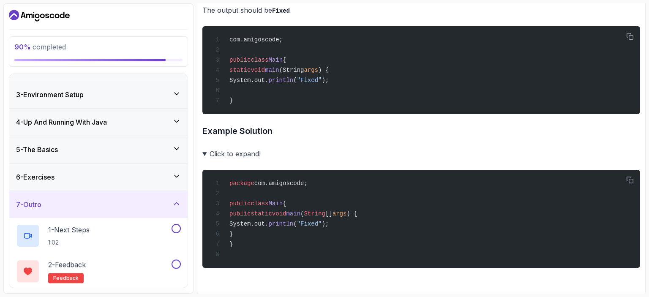
scroll to position [0, 0]
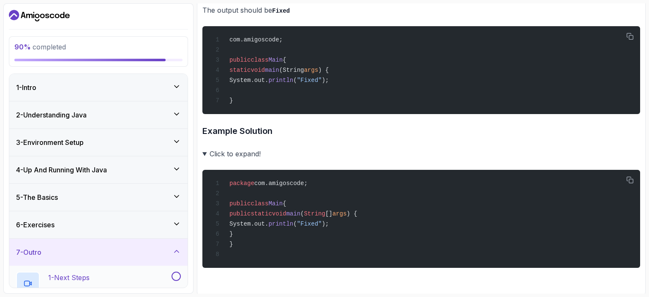
click at [88, 277] on p "1 - Next Steps" at bounding box center [68, 277] width 41 height 10
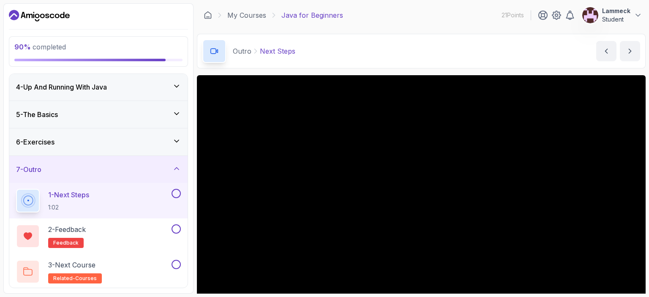
scroll to position [83, 0]
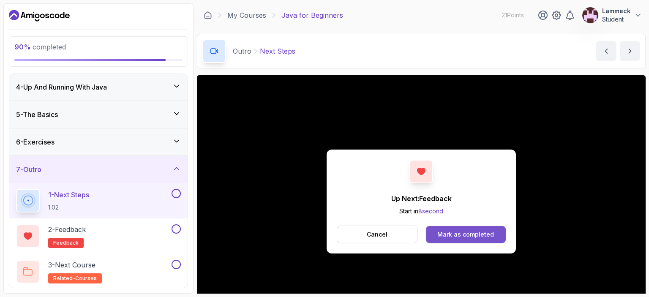
click at [466, 237] on div "Mark as completed" at bounding box center [465, 234] width 57 height 8
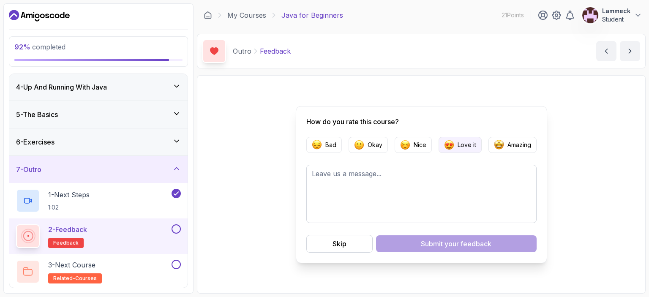
click at [473, 145] on p "Love it" at bounding box center [466, 145] width 19 height 8
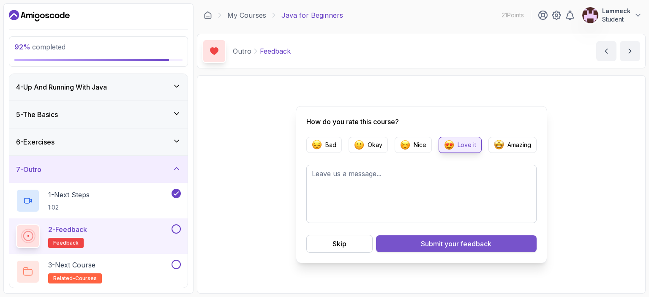
click at [434, 246] on div "Submit your feedback" at bounding box center [456, 244] width 71 height 10
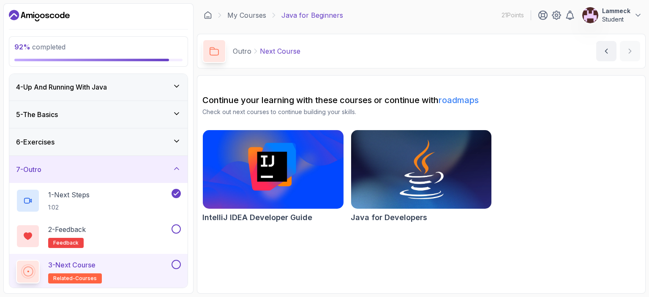
click at [403, 163] on img at bounding box center [420, 169] width 147 height 83
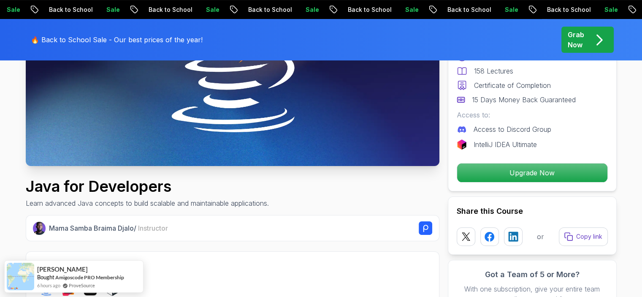
scroll to position [272, 0]
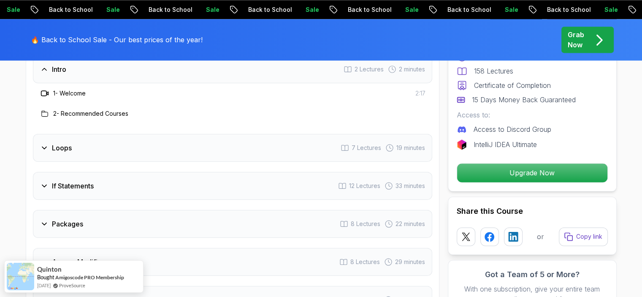
scroll to position [1151, 0]
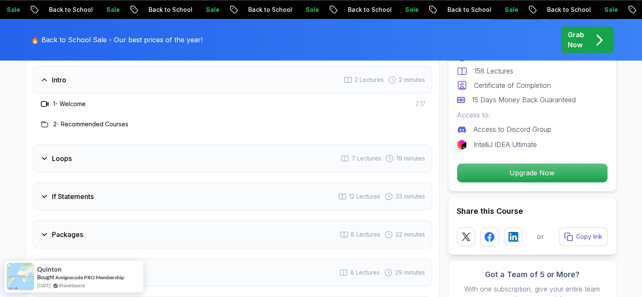
click at [49, 153] on div "Loops" at bounding box center [56, 158] width 32 height 10
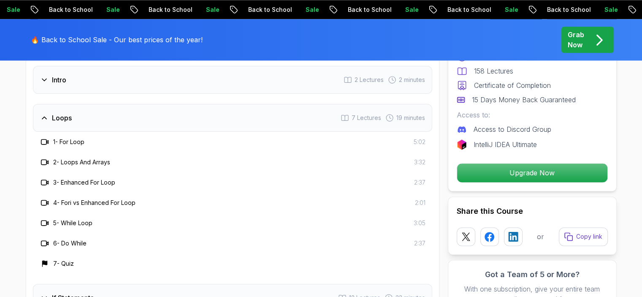
click at [44, 114] on icon at bounding box center [44, 118] width 8 height 8
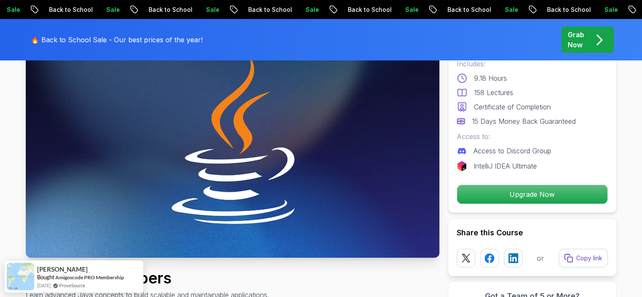
scroll to position [117, 0]
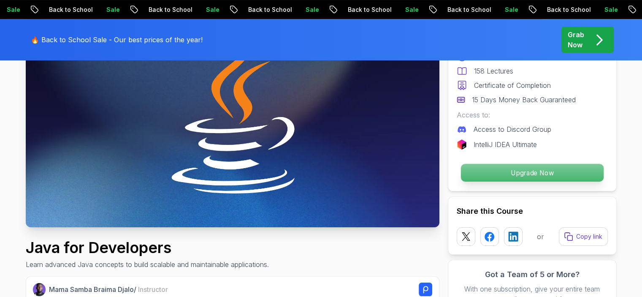
click at [488, 169] on p "Upgrade Now" at bounding box center [532, 173] width 143 height 18
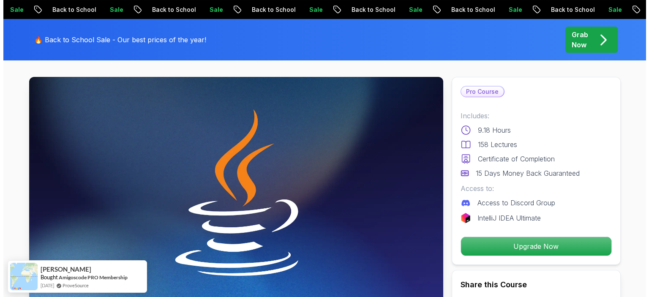
scroll to position [0, 0]
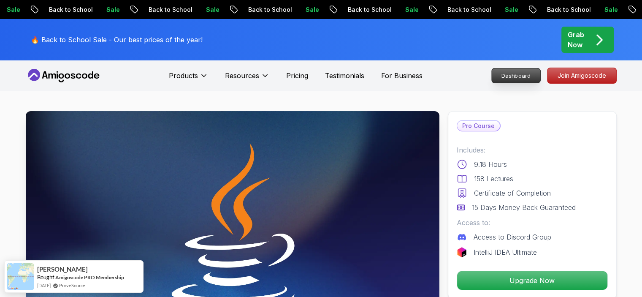
click at [520, 74] on p "Dashboard" at bounding box center [516, 75] width 49 height 14
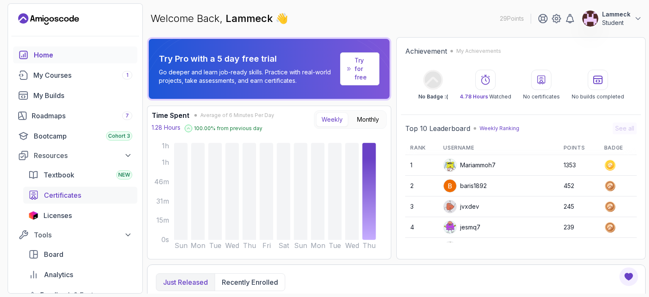
click at [54, 192] on span "Certificates" at bounding box center [62, 195] width 37 height 10
